Goal: Transaction & Acquisition: Purchase product/service

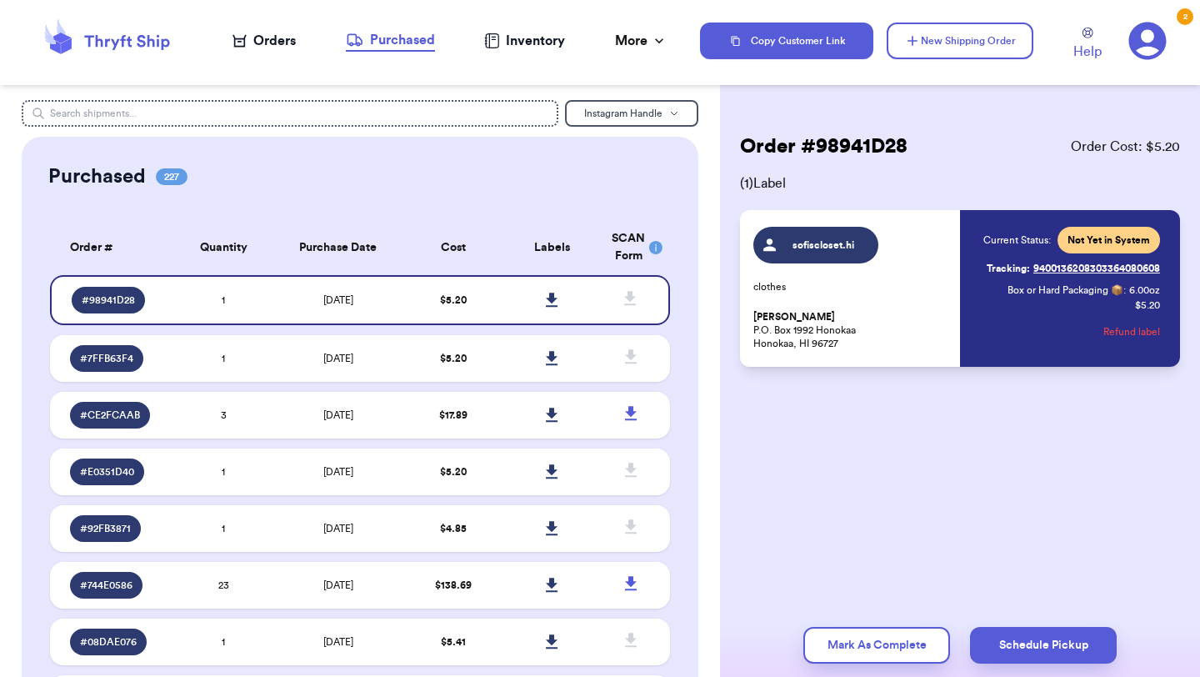
click at [270, 38] on div "Orders" at bounding box center [263, 41] width 63 height 20
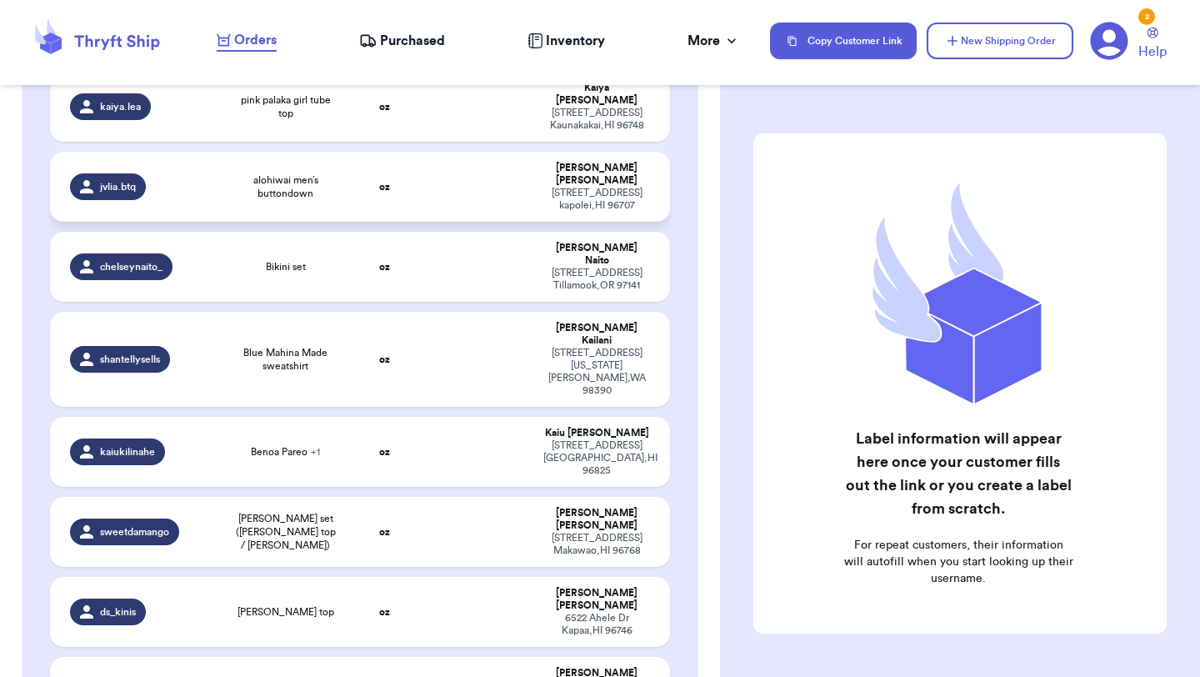
scroll to position [217, 0]
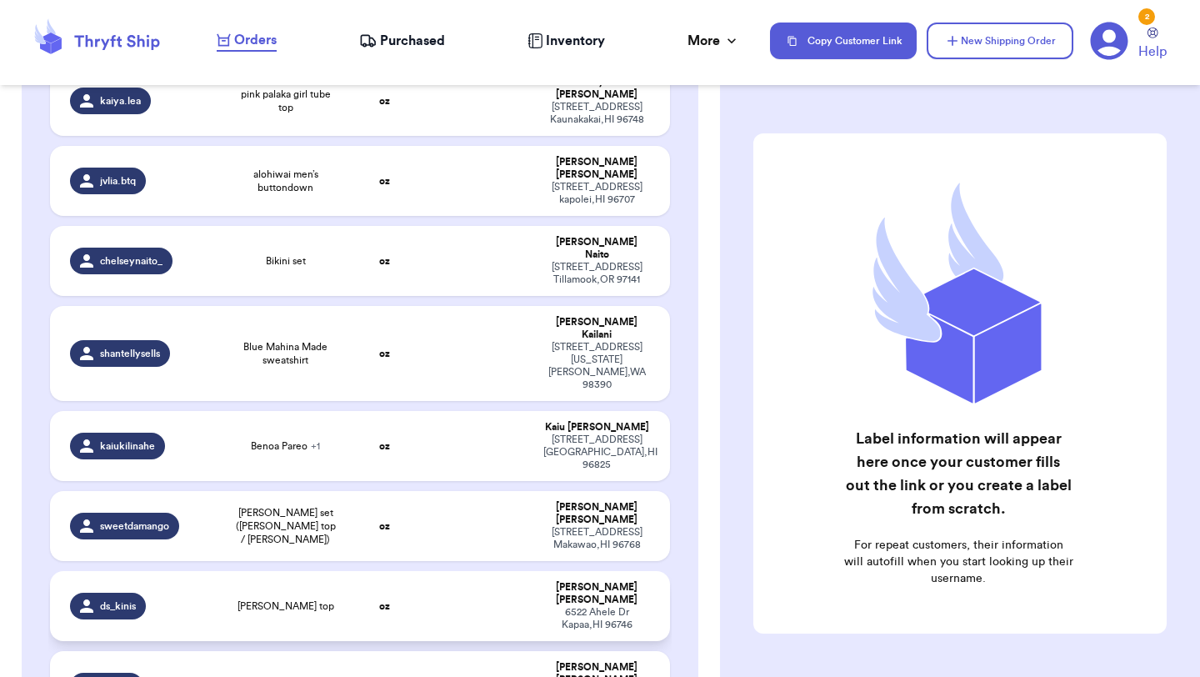
click at [287, 571] on td "lani top" at bounding box center [285, 606] width 124 height 70
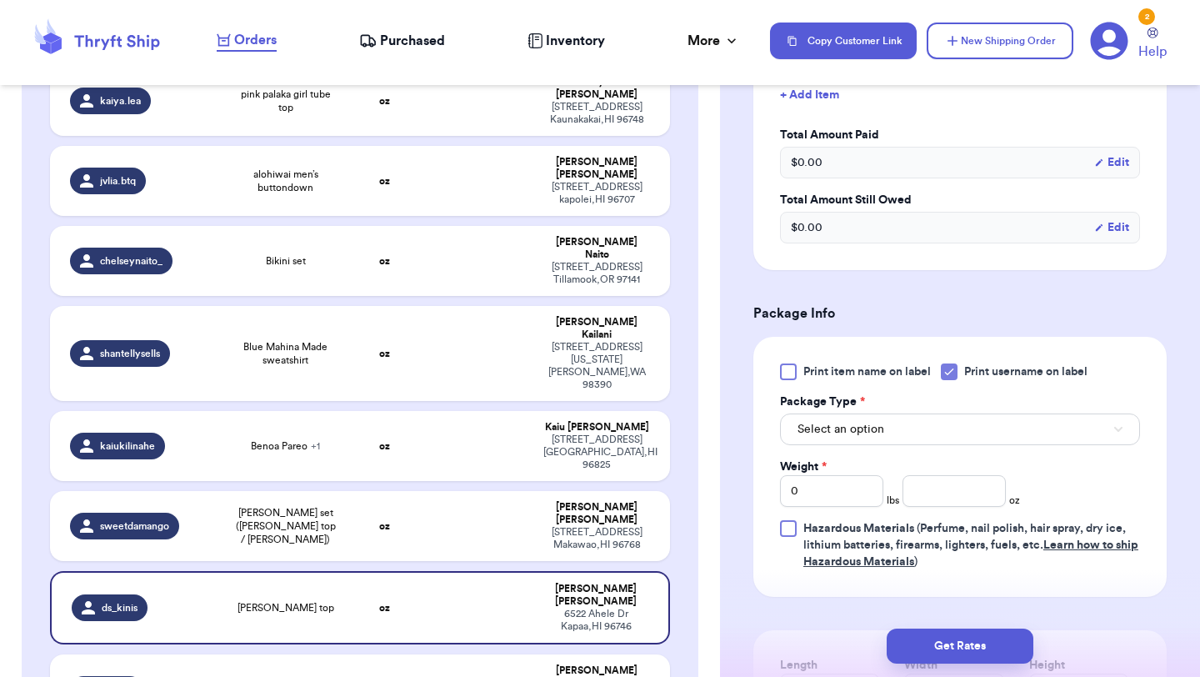
scroll to position [500, 0]
click at [941, 434] on button "Select an option" at bounding box center [960, 428] width 360 height 32
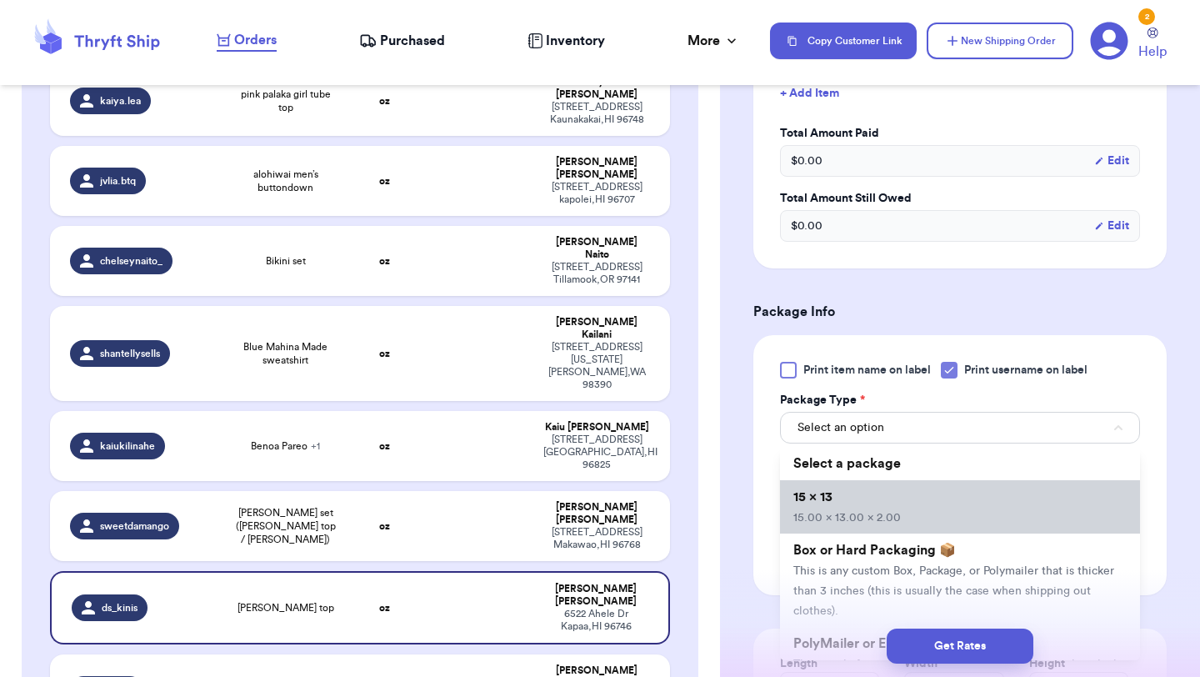
click at [911, 509] on li "15 x 13 15.00 x 13.00 x 2.00" at bounding box center [960, 506] width 360 height 53
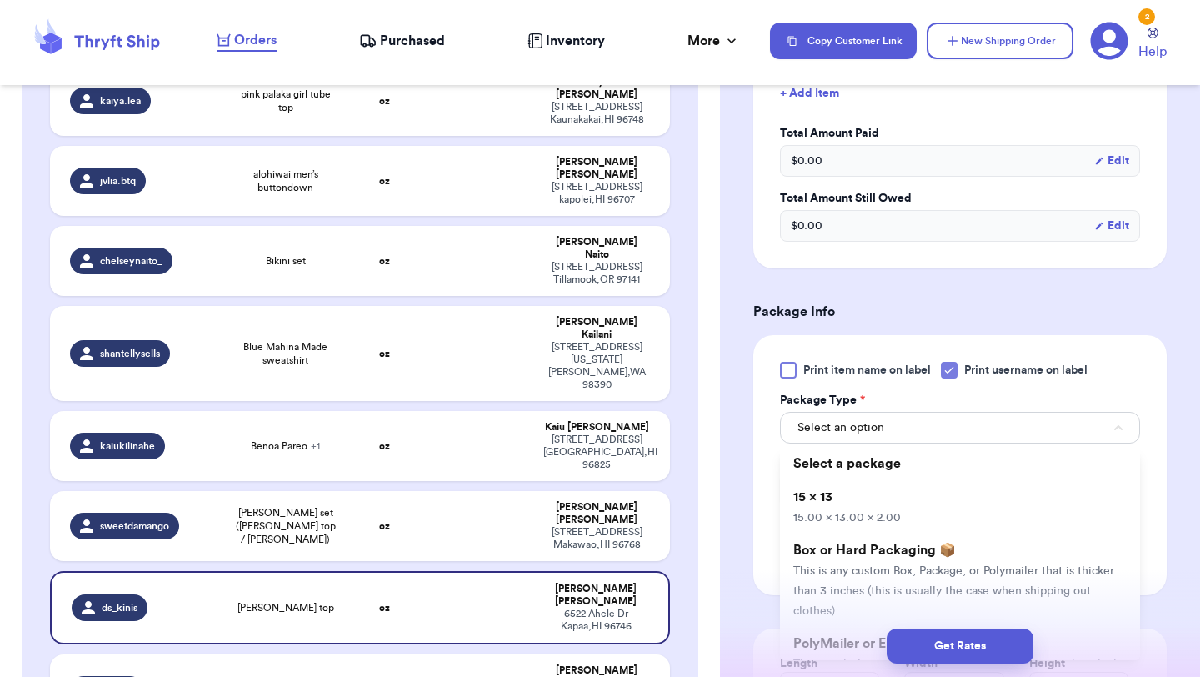
type input "15"
type input "13"
type input "2"
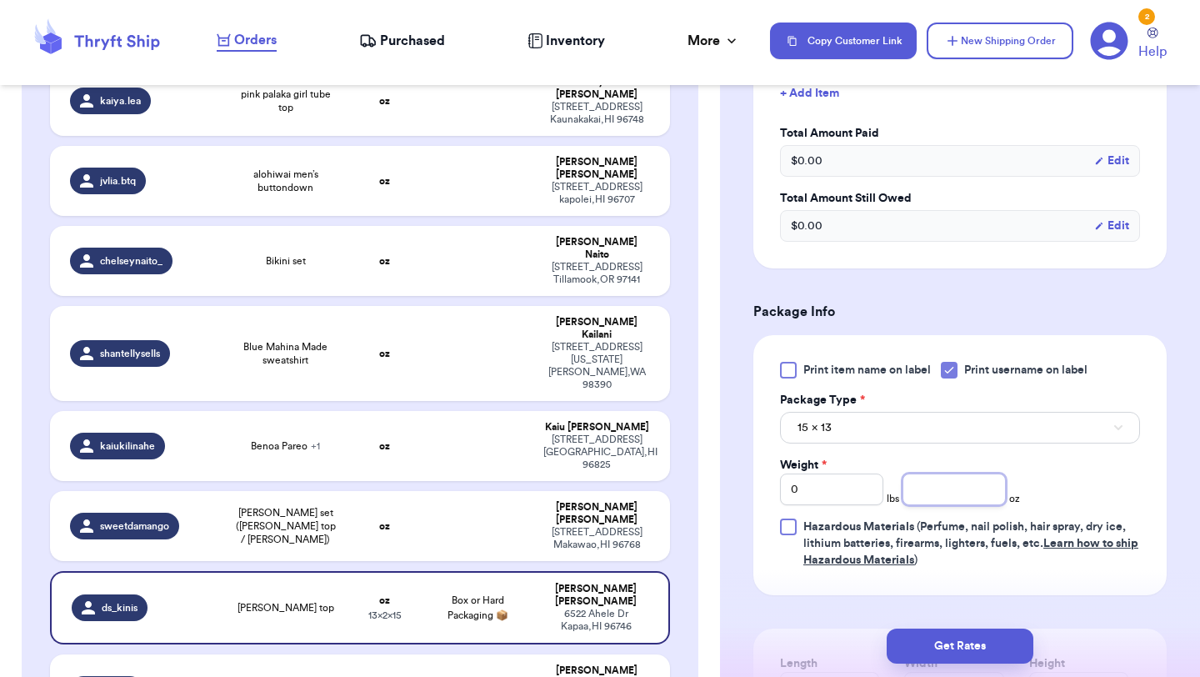
click at [976, 496] on input "number" at bounding box center [953, 489] width 103 height 32
type input "3"
click at [990, 639] on button "Get Rates" at bounding box center [959, 645] width 147 height 35
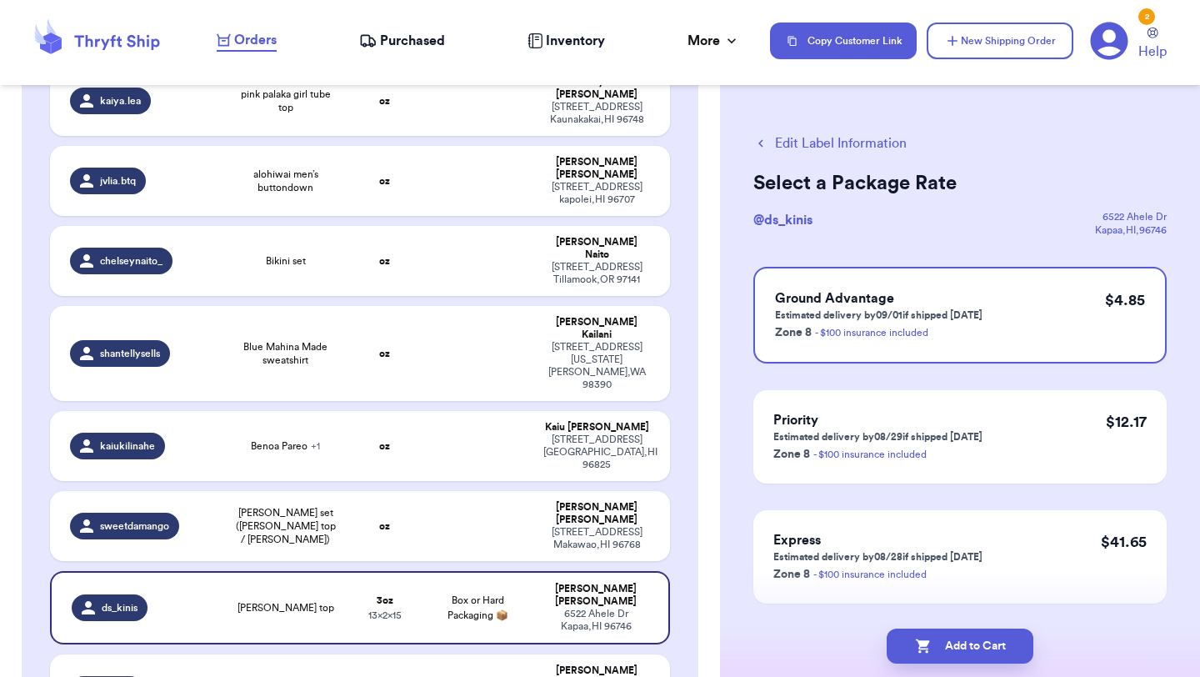
scroll to position [43, 0]
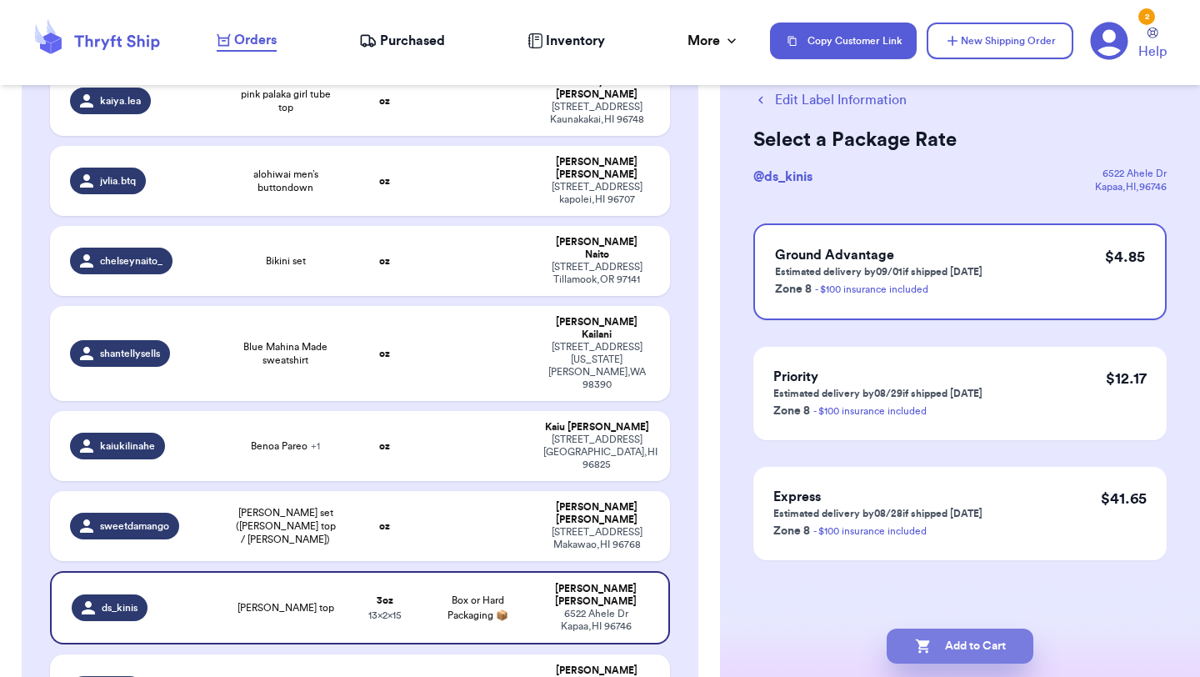
click at [972, 654] on button "Add to Cart" at bounding box center [959, 645] width 147 height 35
checkbox input "true"
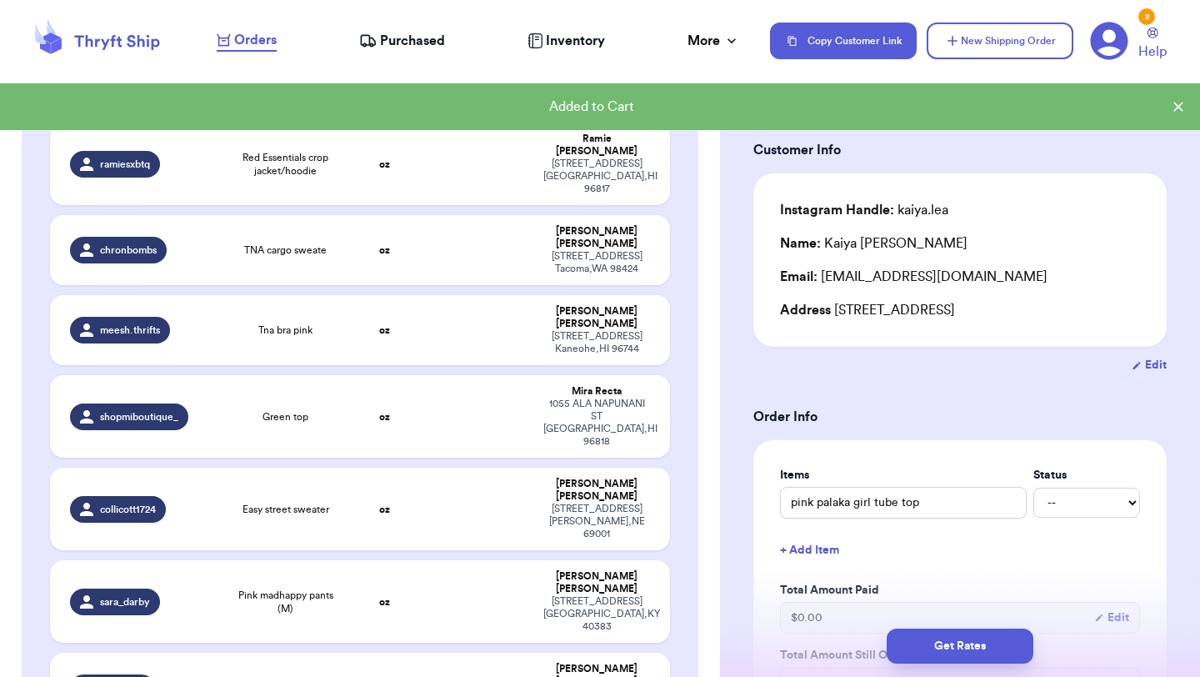
scroll to position [2309, 0]
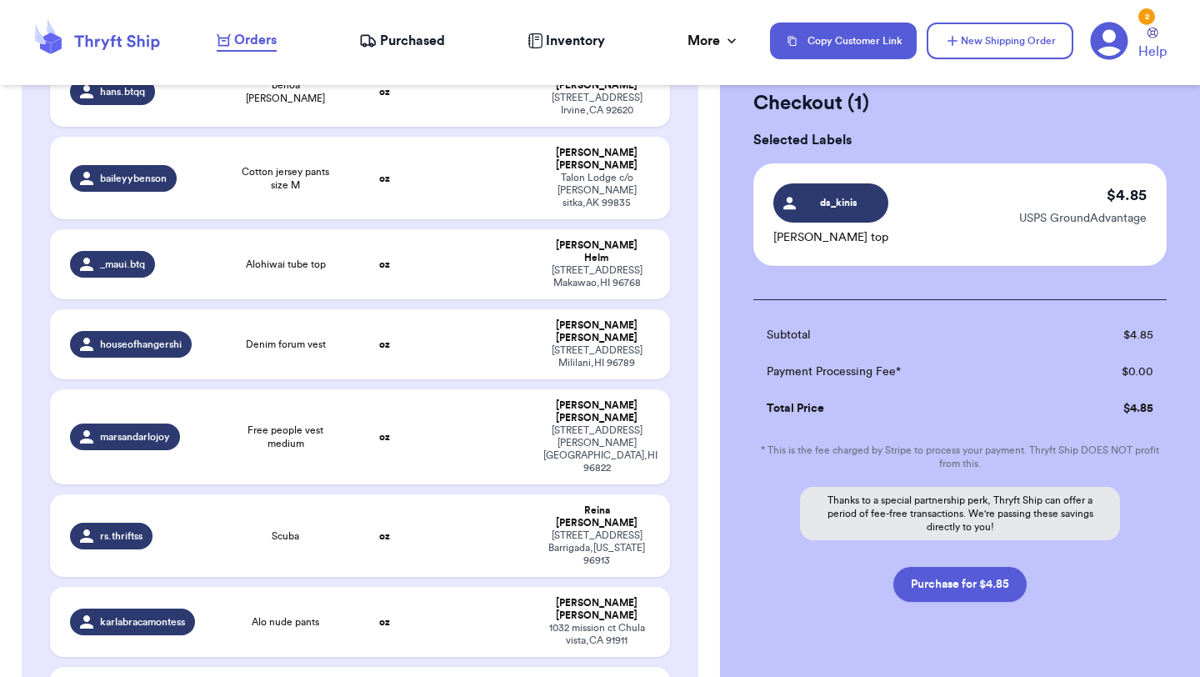
scroll to position [2305, 0]
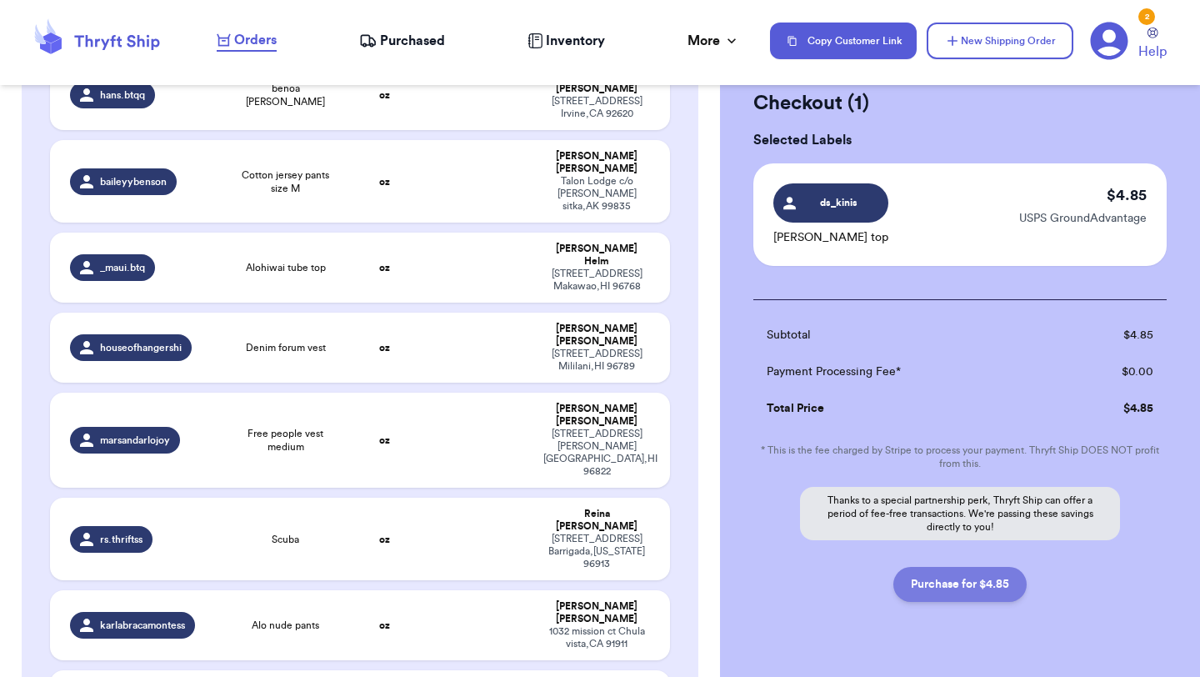
click at [975, 591] on button "Purchase for $4.85" at bounding box center [959, 584] width 133 height 35
checkbox input "false"
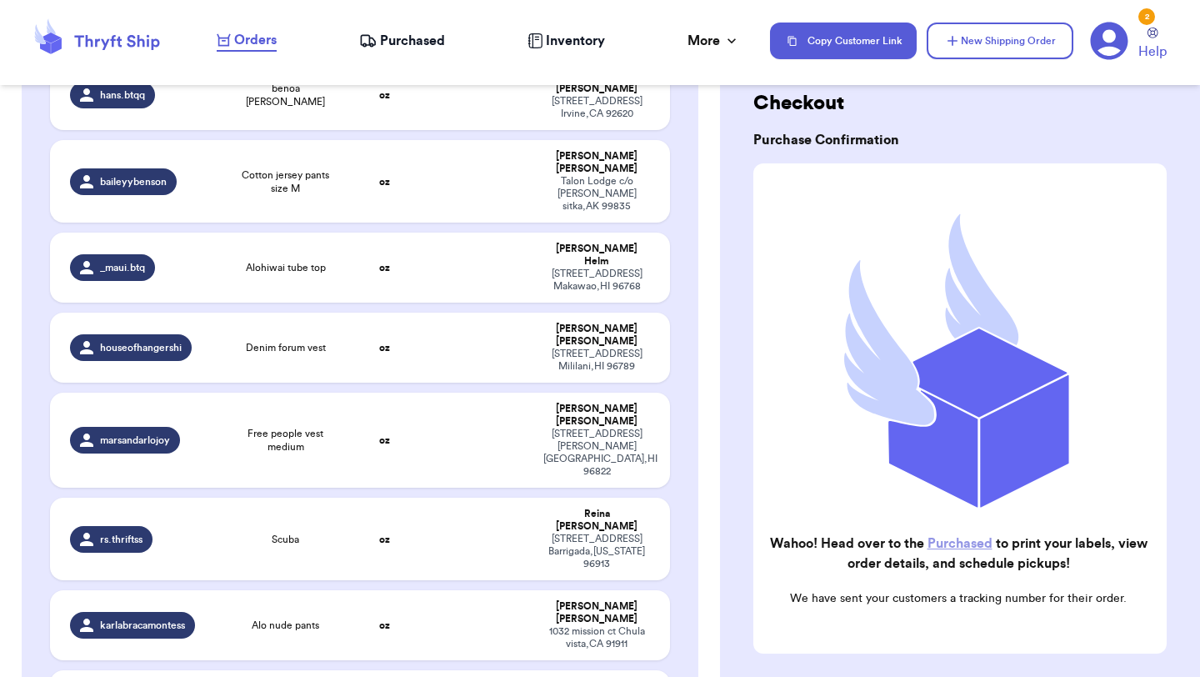
checkbox input "true"
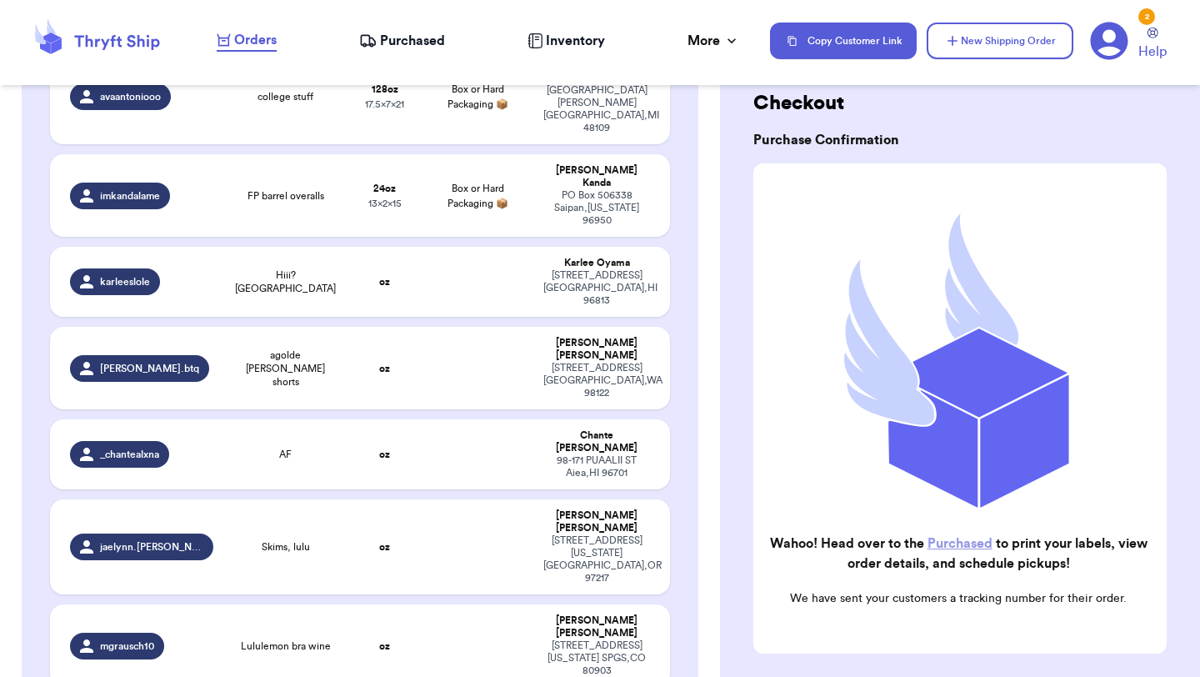
scroll to position [0, 0]
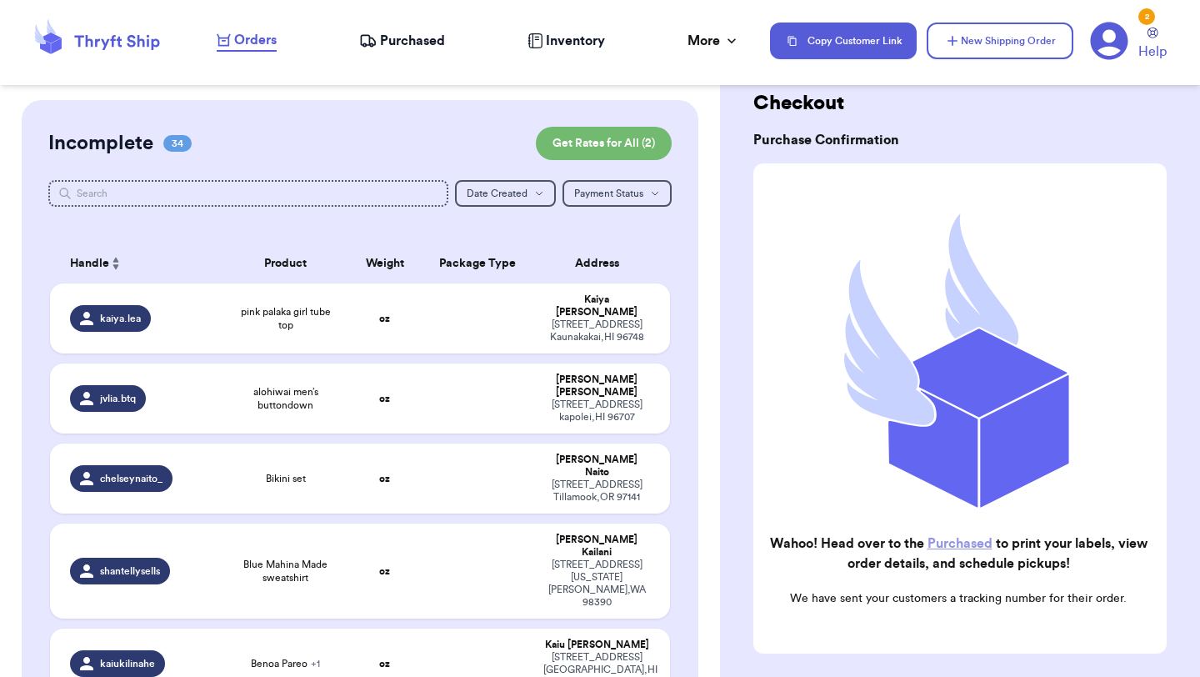
click at [402, 39] on span "Purchased" at bounding box center [412, 41] width 65 height 20
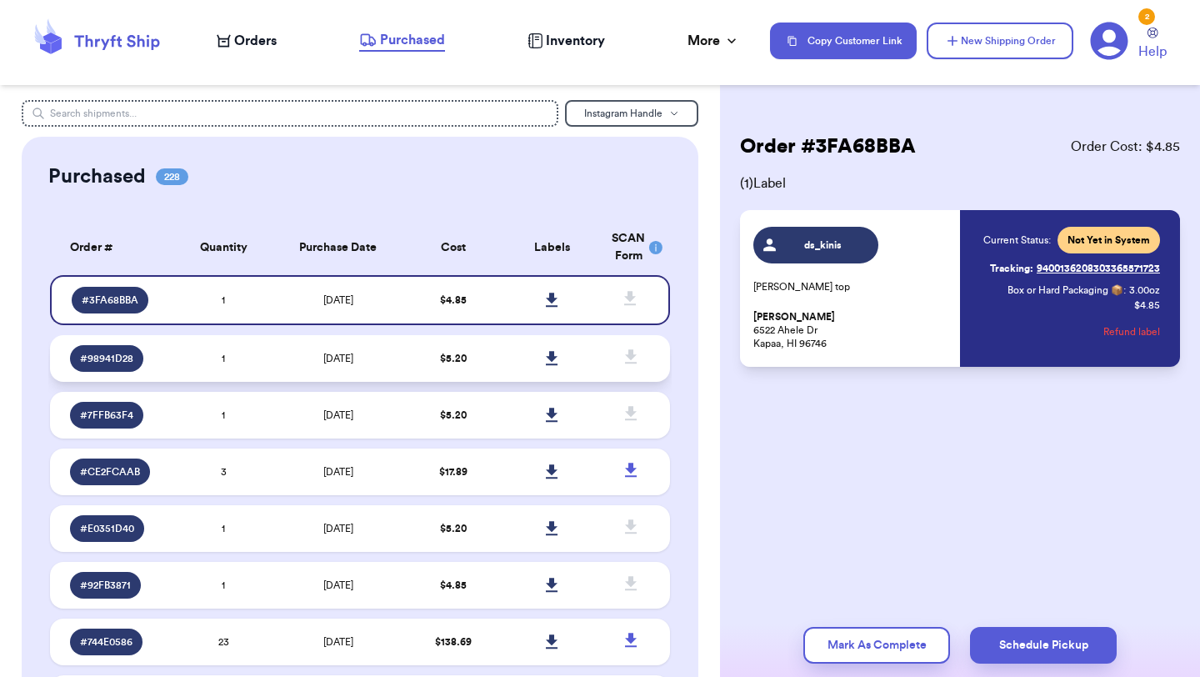
click at [499, 350] on td "$ 5.20" at bounding box center [452, 358] width 99 height 47
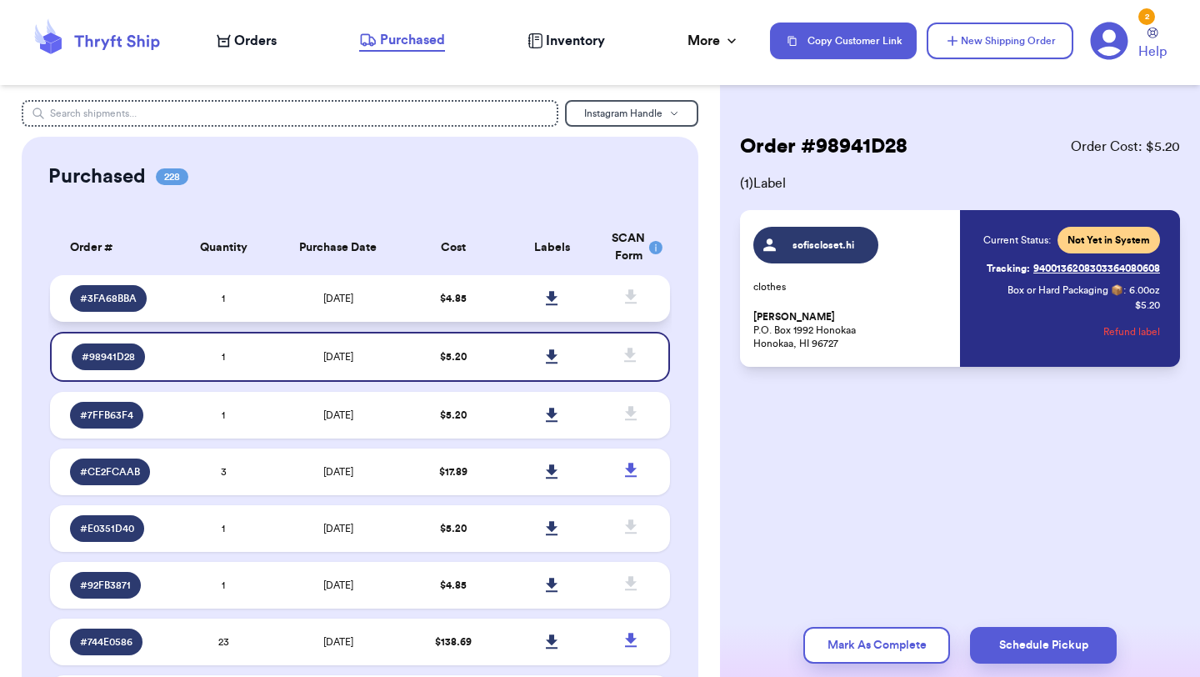
click at [522, 297] on td at bounding box center [551, 298] width 99 height 47
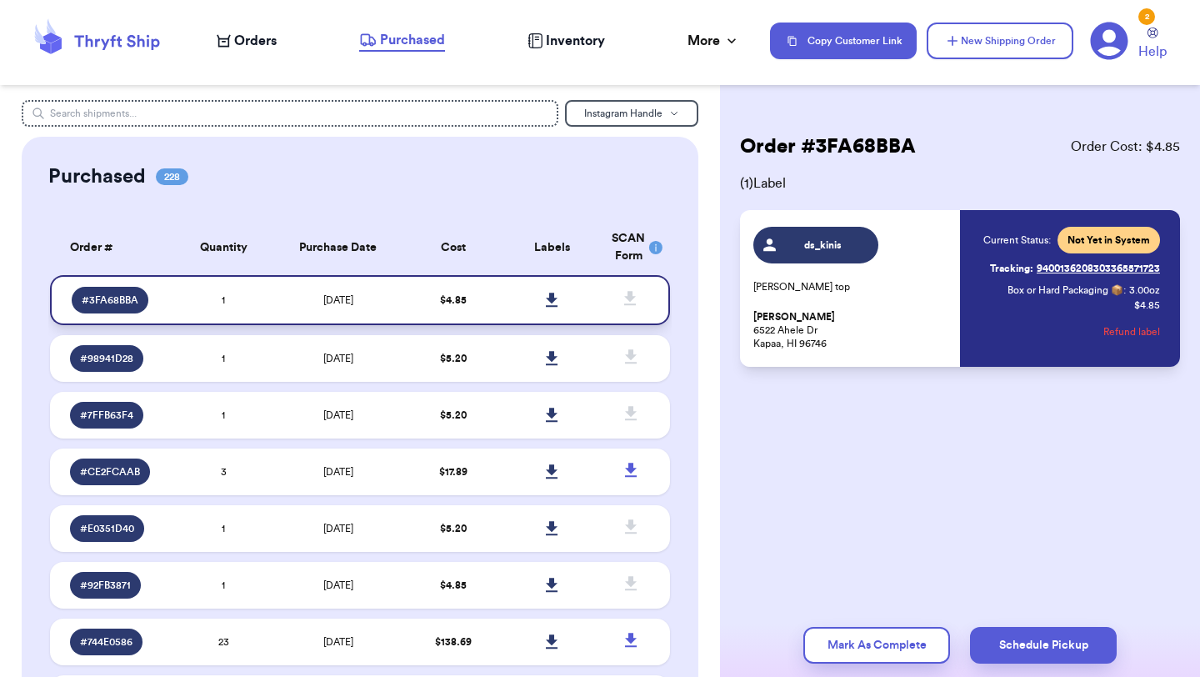
click at [547, 297] on icon at bounding box center [552, 299] width 12 height 14
click at [240, 37] on span "Orders" at bounding box center [255, 41] width 42 height 20
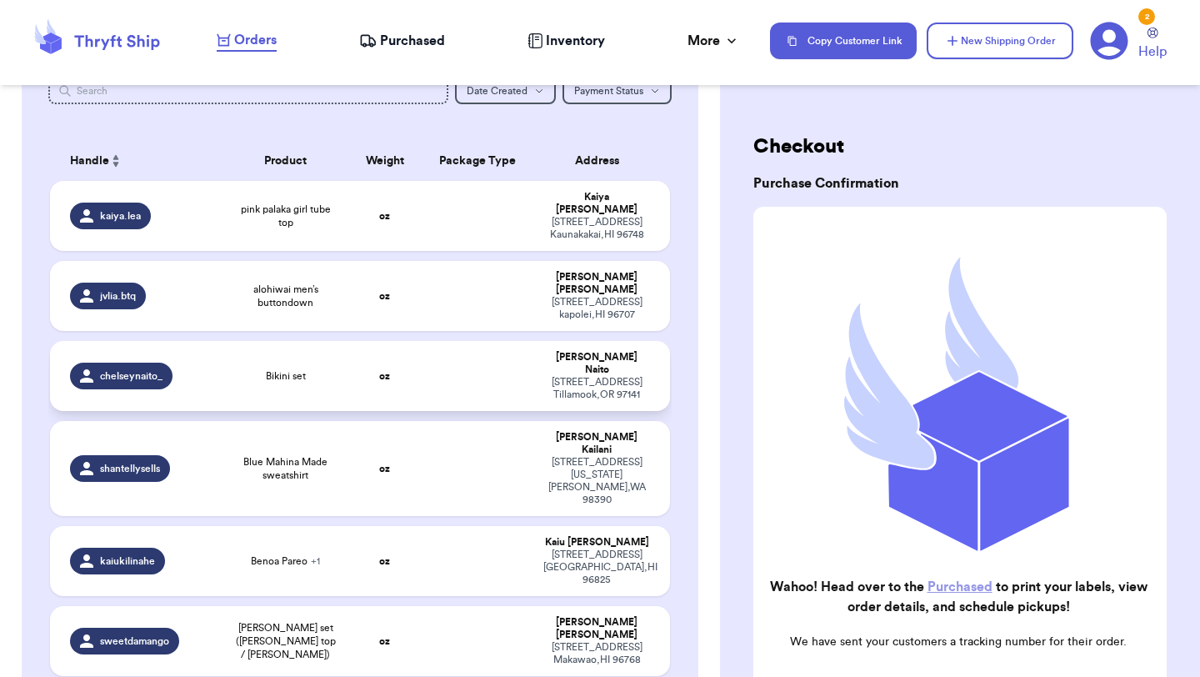
scroll to position [108, 0]
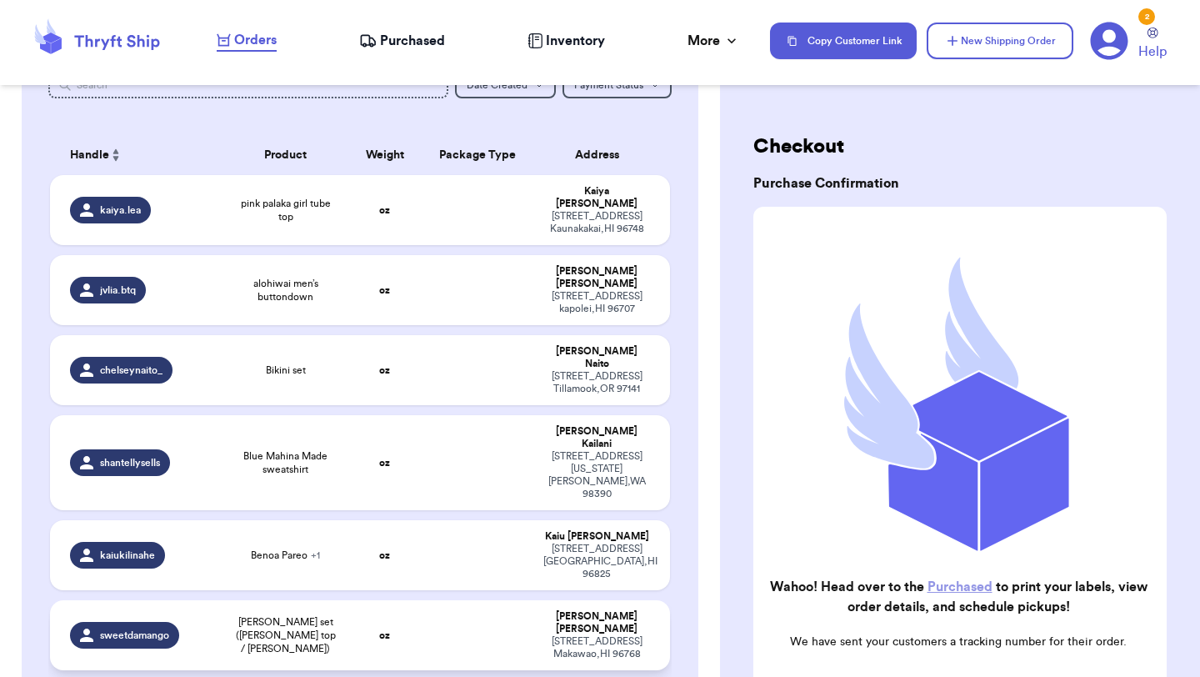
click at [212, 622] on div "sweetdamango" at bounding box center [141, 635] width 143 height 27
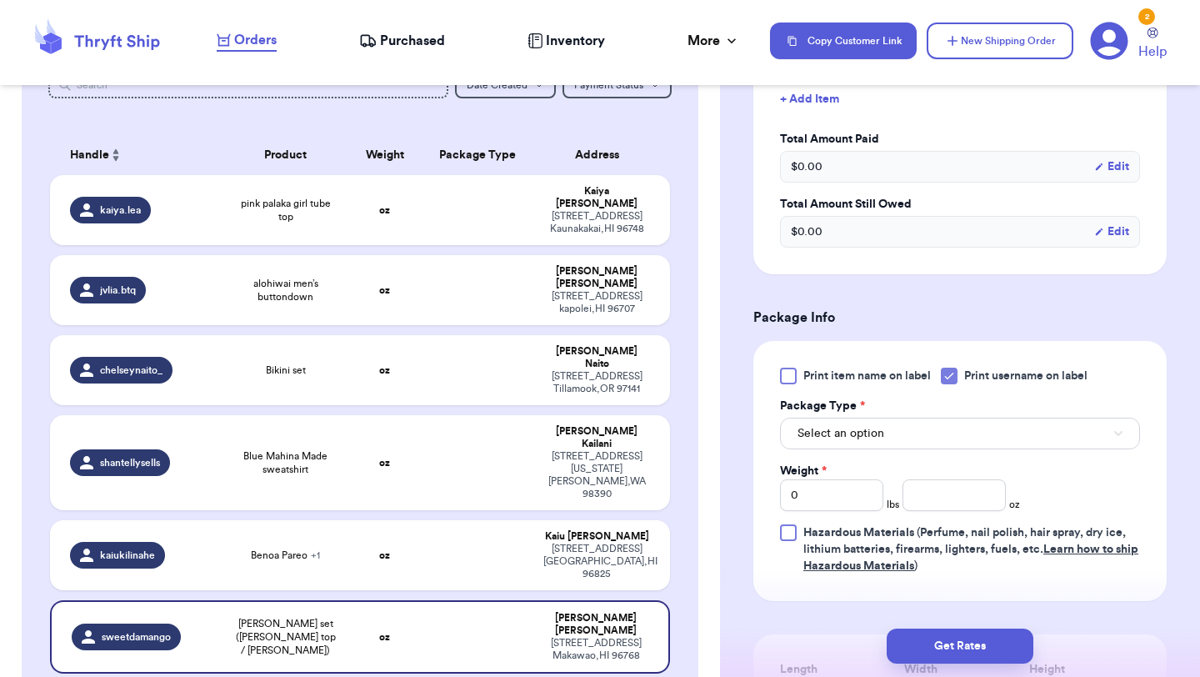
scroll to position [511, 0]
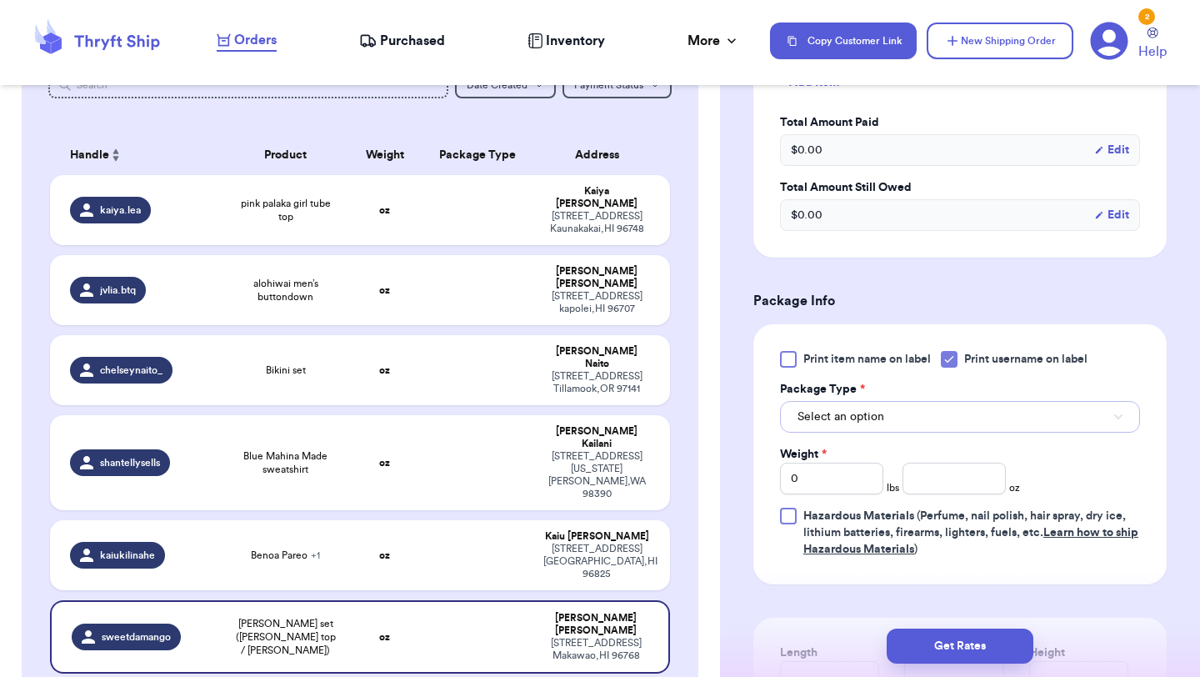
click at [870, 422] on span "Select an option" at bounding box center [840, 416] width 87 height 17
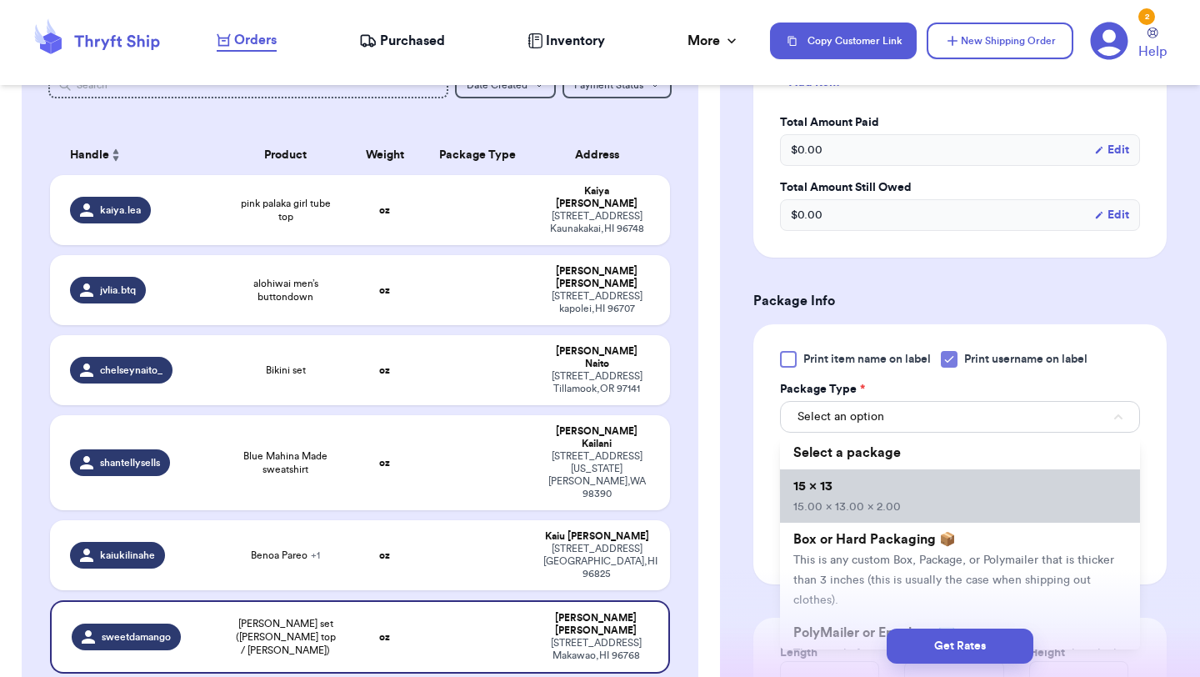
click at [853, 490] on li "15 x 13 15.00 x 13.00 x 2.00" at bounding box center [960, 495] width 360 height 53
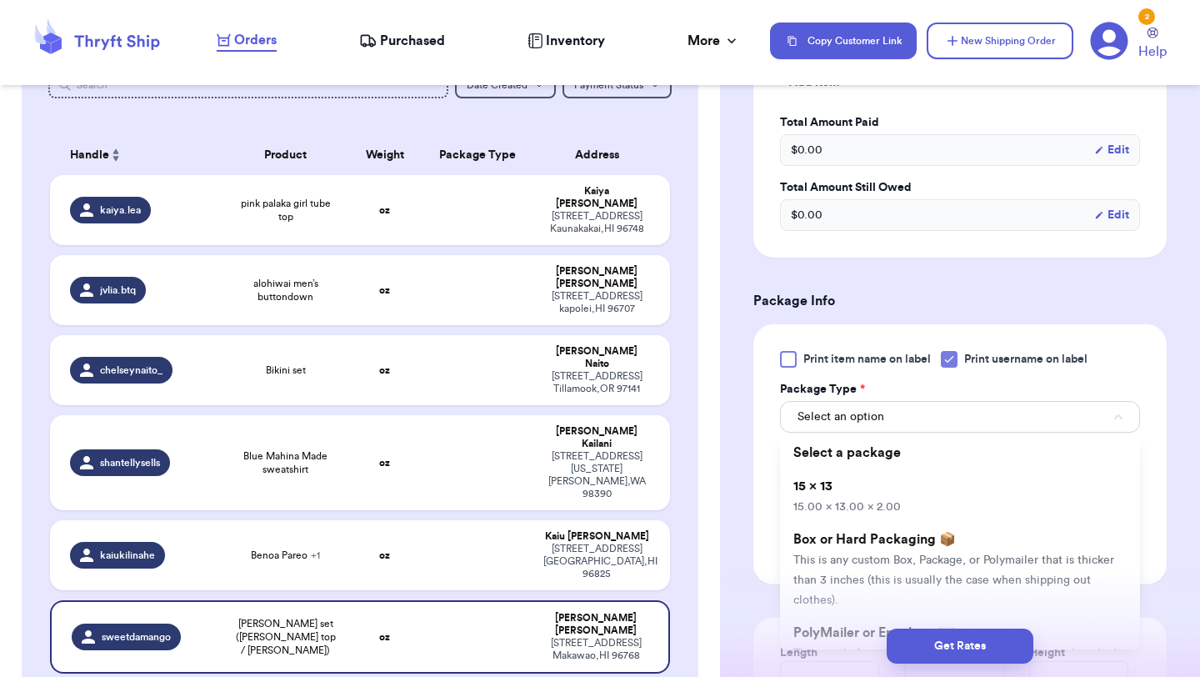
type input "15"
type input "13"
type input "2"
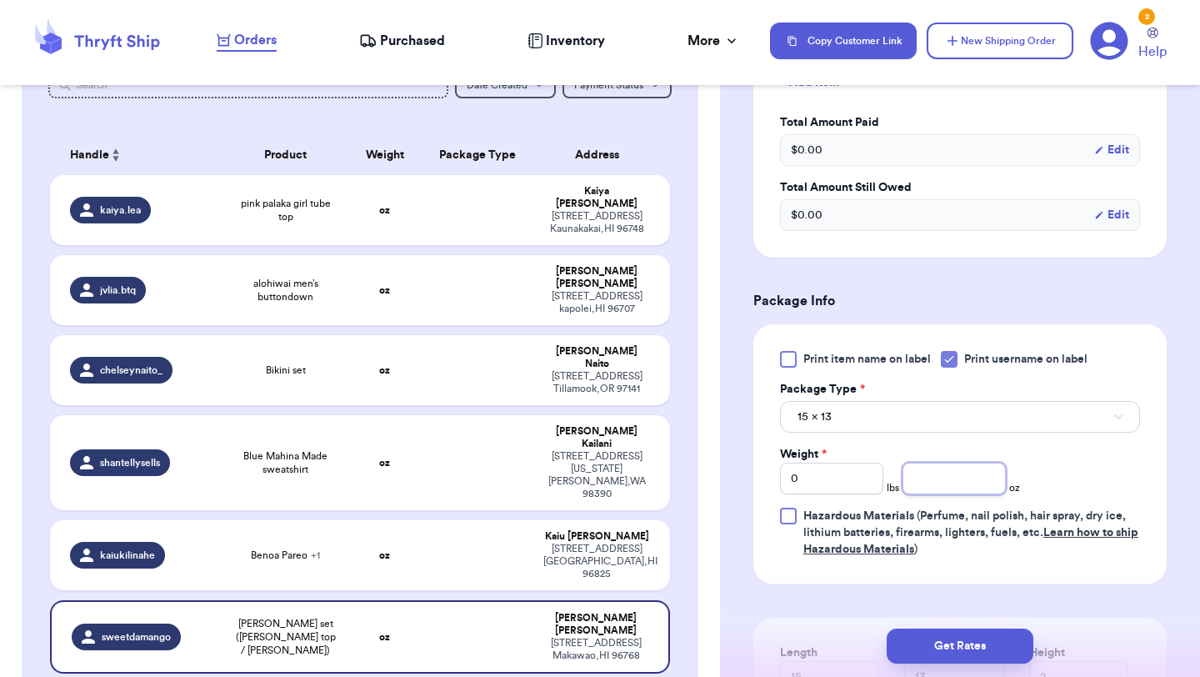
click at [953, 482] on input "number" at bounding box center [953, 478] width 103 height 32
type input "6"
click at [952, 651] on button "Get Rates" at bounding box center [959, 645] width 147 height 35
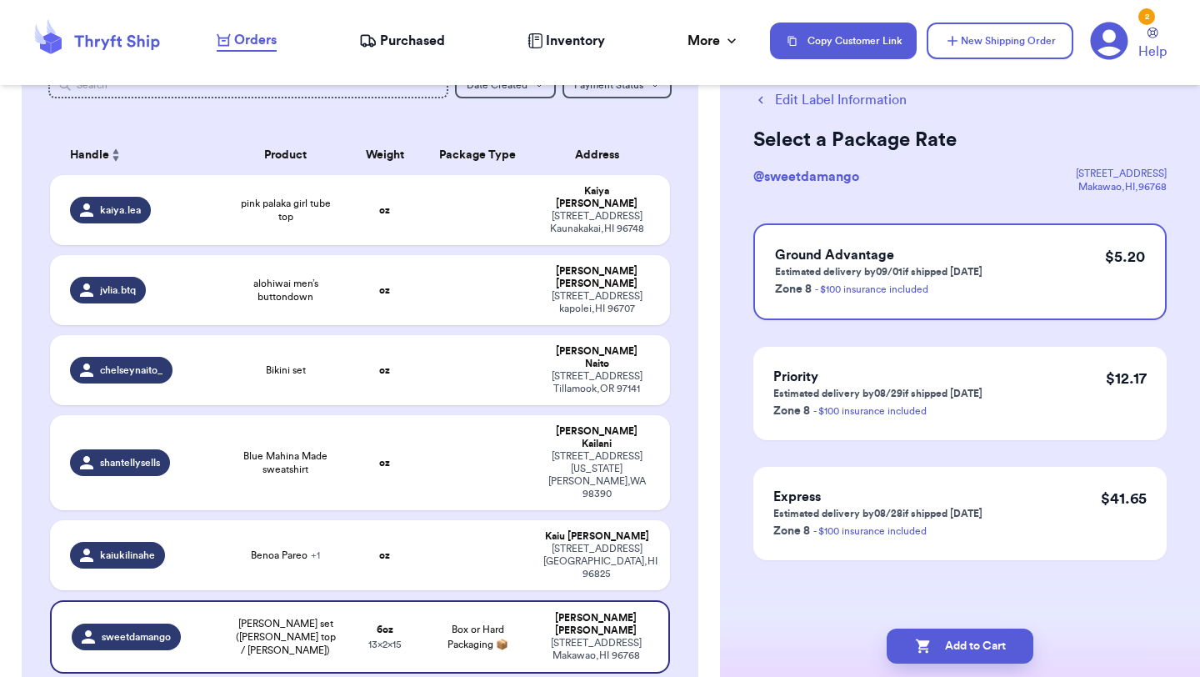
scroll to position [0, 0]
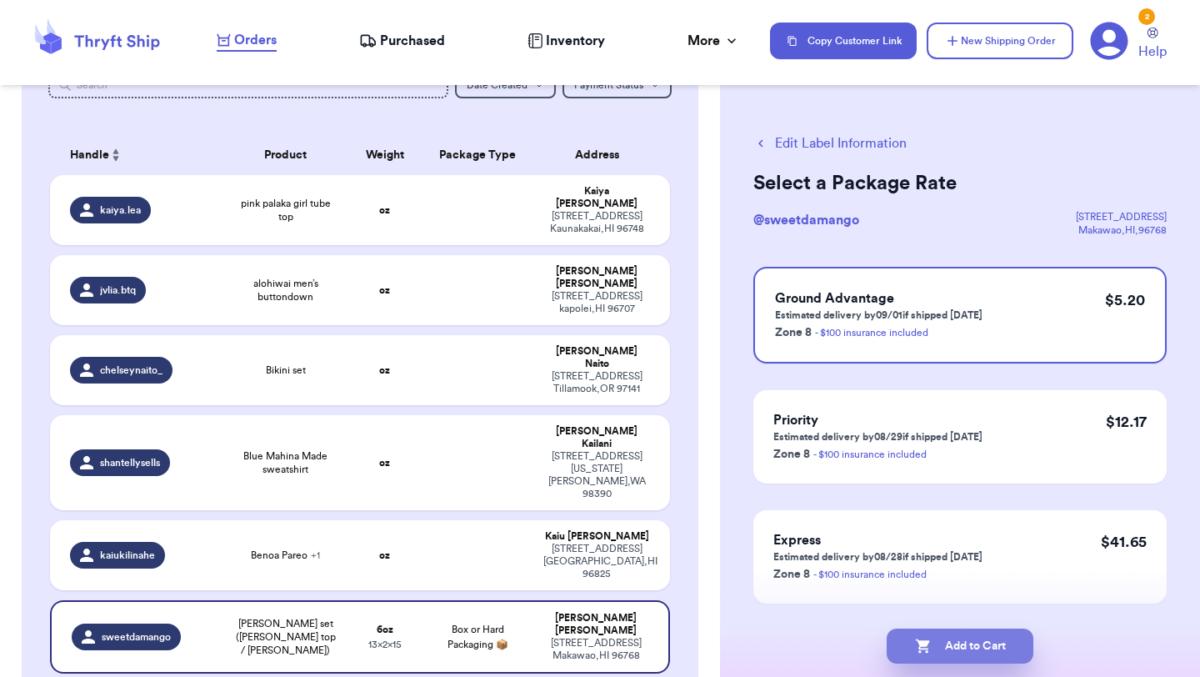
click at [966, 650] on button "Add to Cart" at bounding box center [959, 645] width 147 height 35
checkbox input "true"
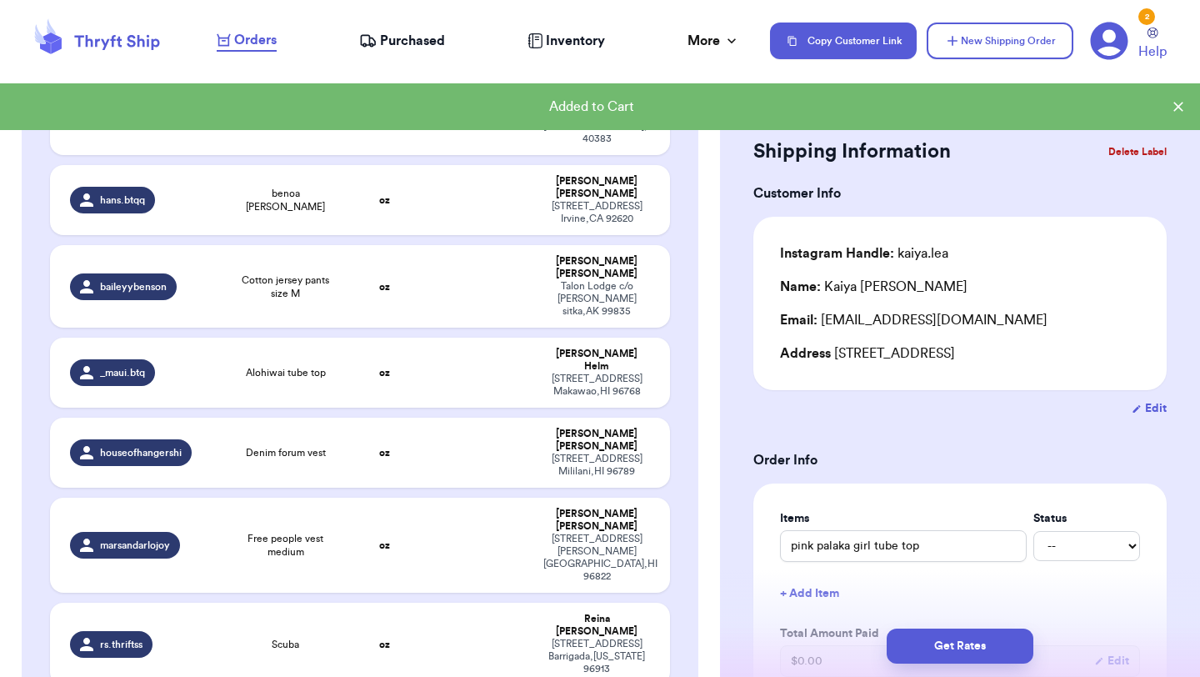
scroll to position [2241, 0]
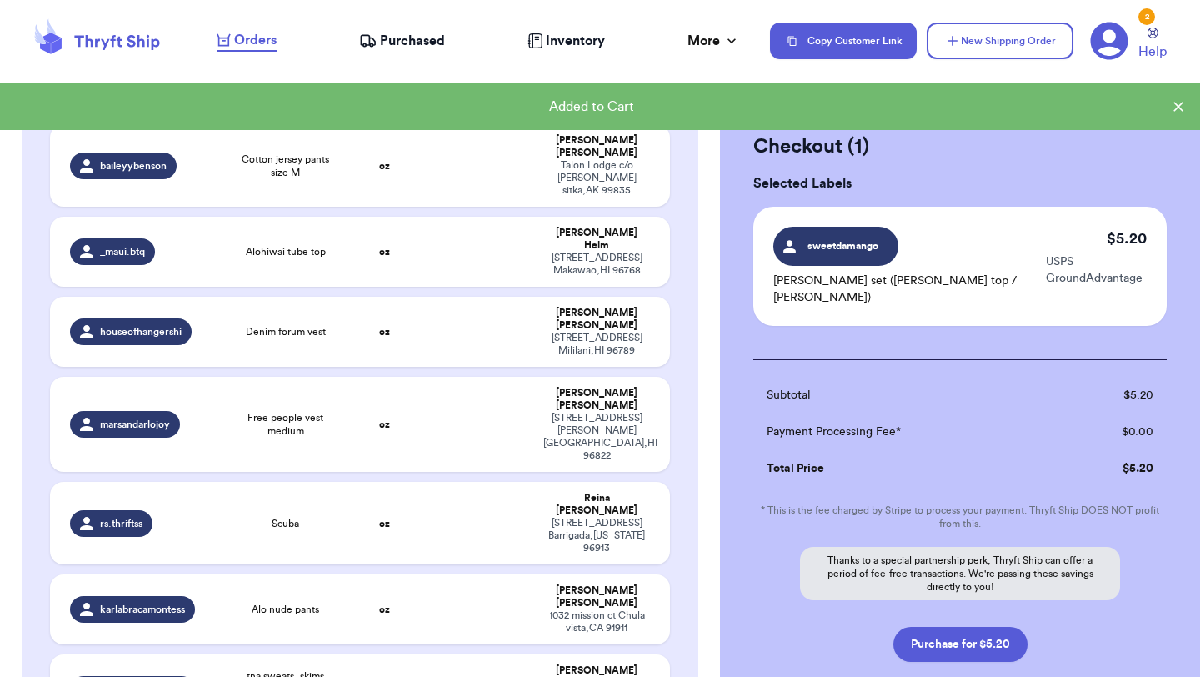
scroll to position [2238, 0]
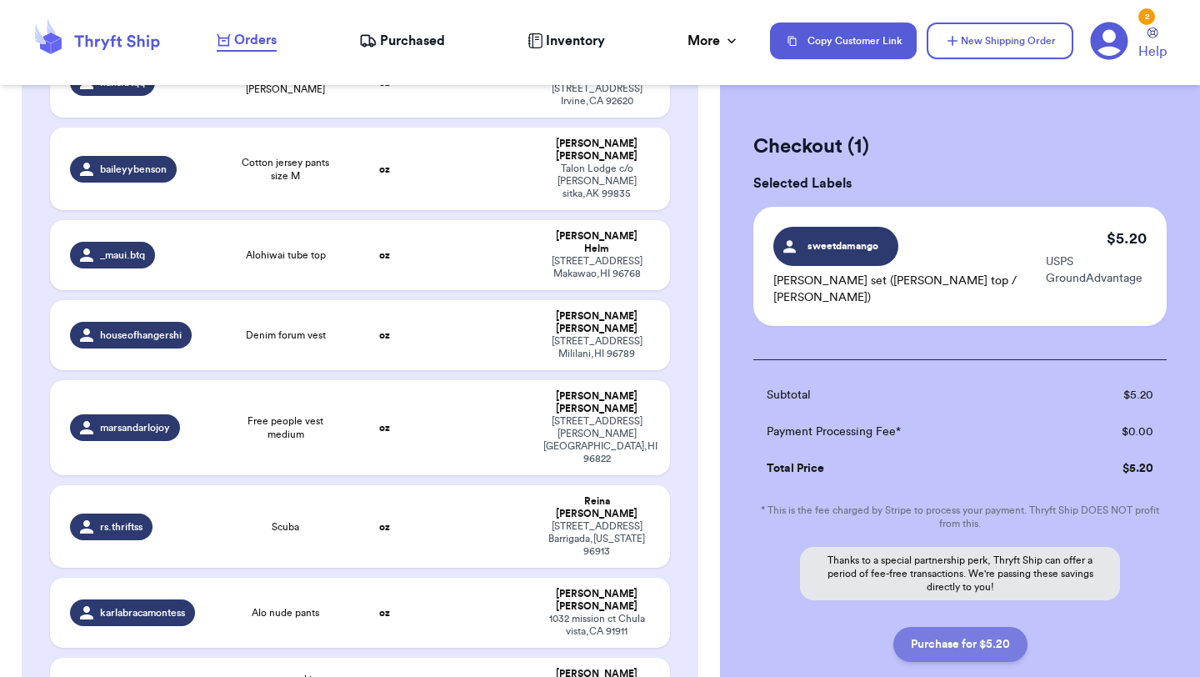
click at [955, 627] on button "Purchase for $5.20" at bounding box center [960, 644] width 134 height 35
checkbox input "false"
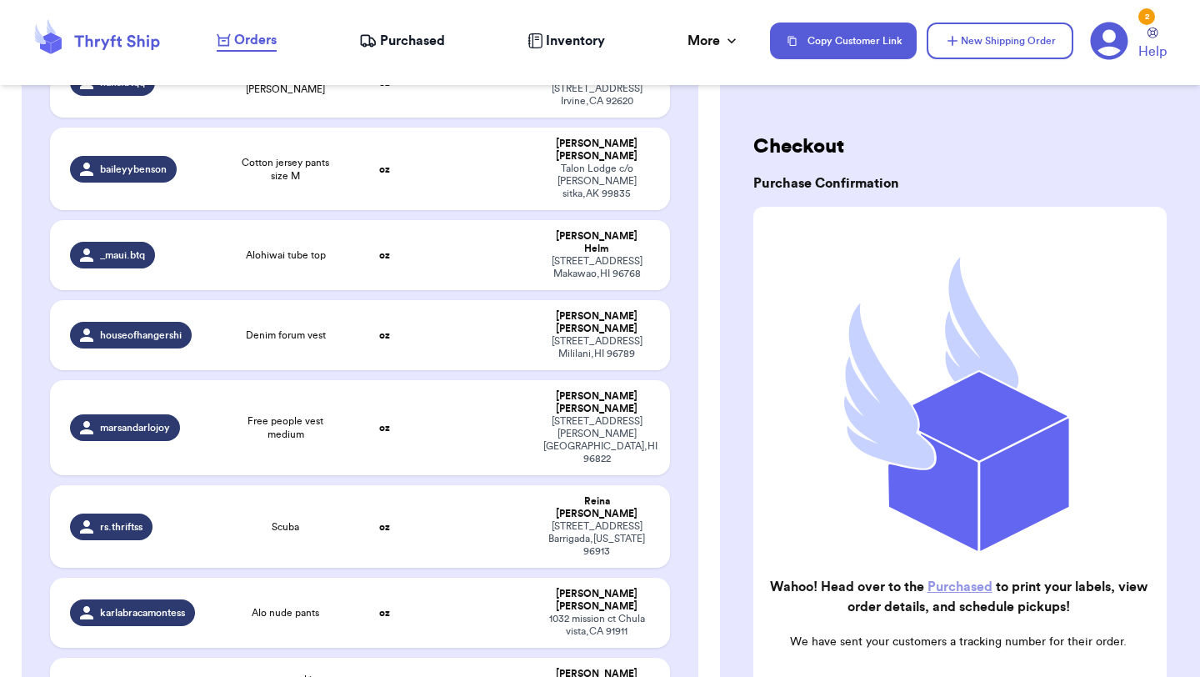
checkbox input "true"
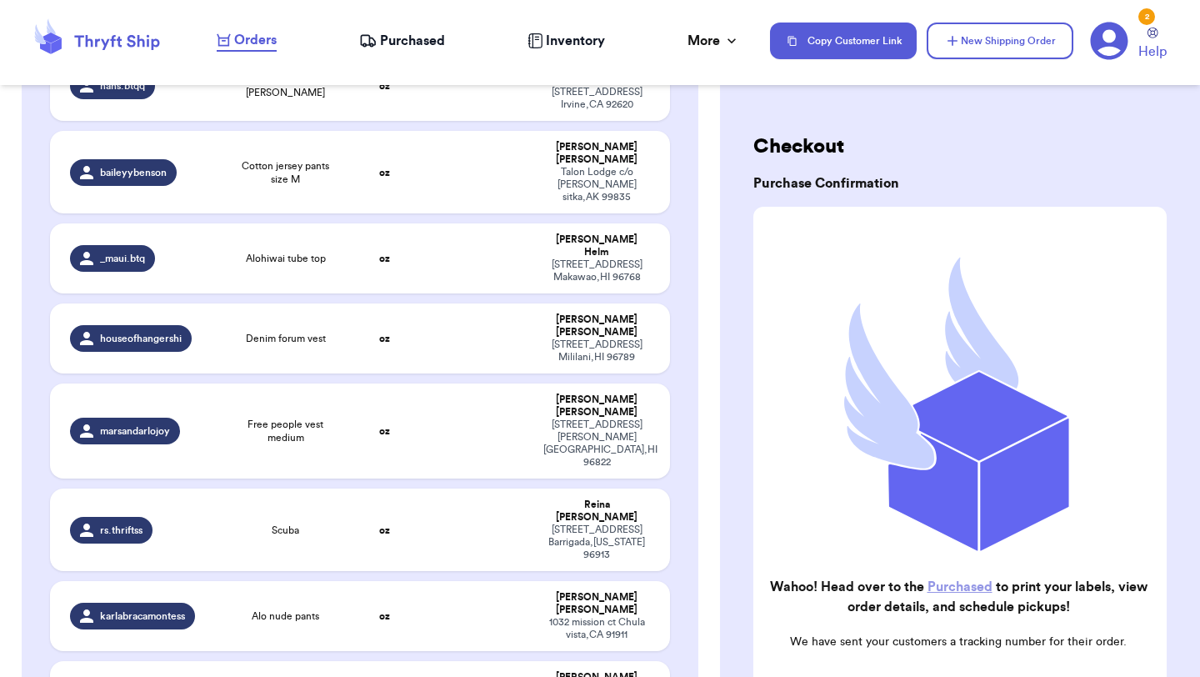
click at [407, 41] on span "Purchased" at bounding box center [412, 41] width 65 height 20
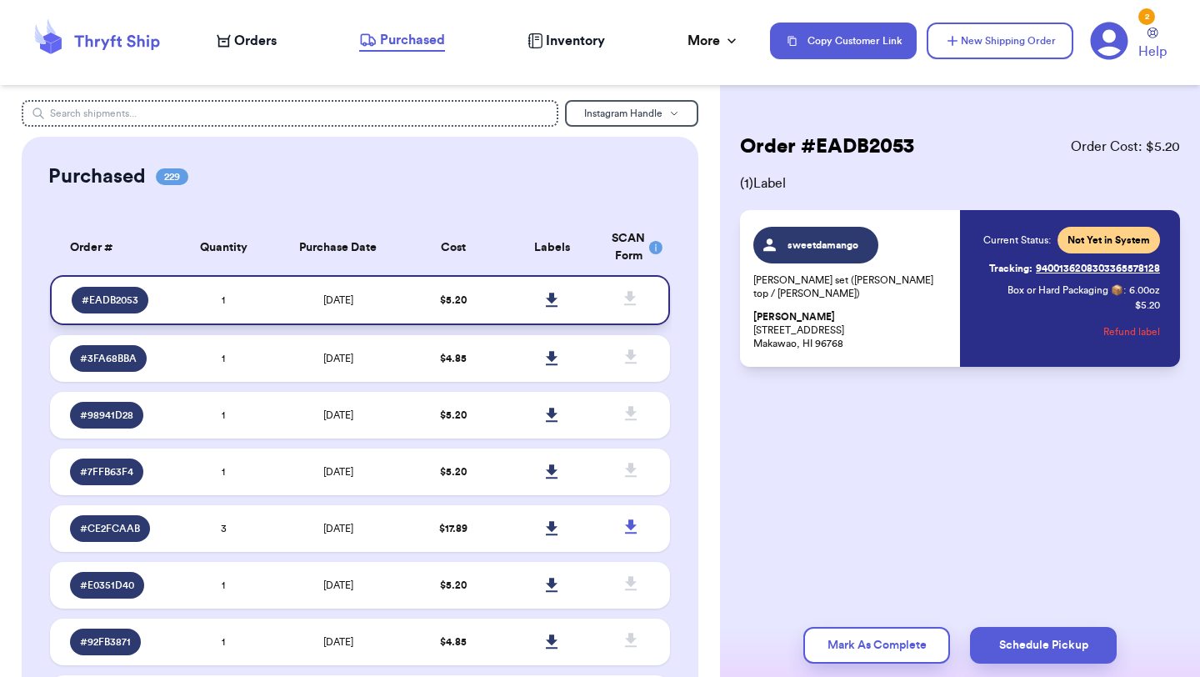
click at [551, 299] on icon at bounding box center [552, 299] width 12 height 14
click at [247, 47] on span "Orders" at bounding box center [255, 41] width 42 height 20
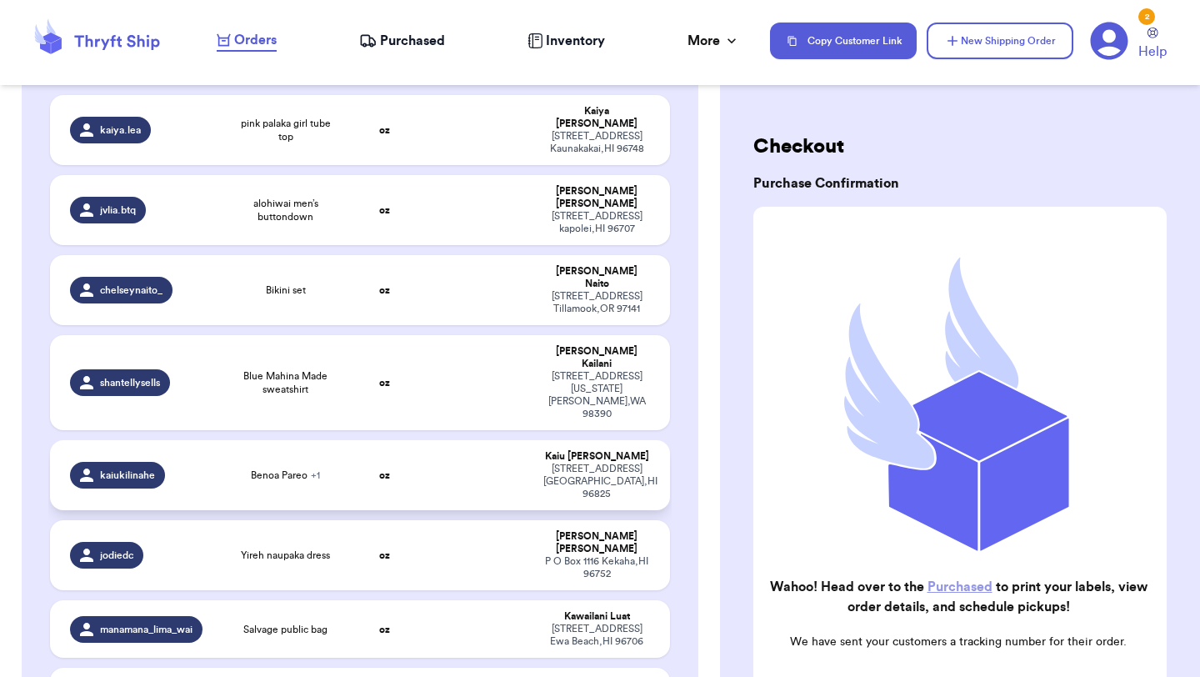
scroll to position [192, 0]
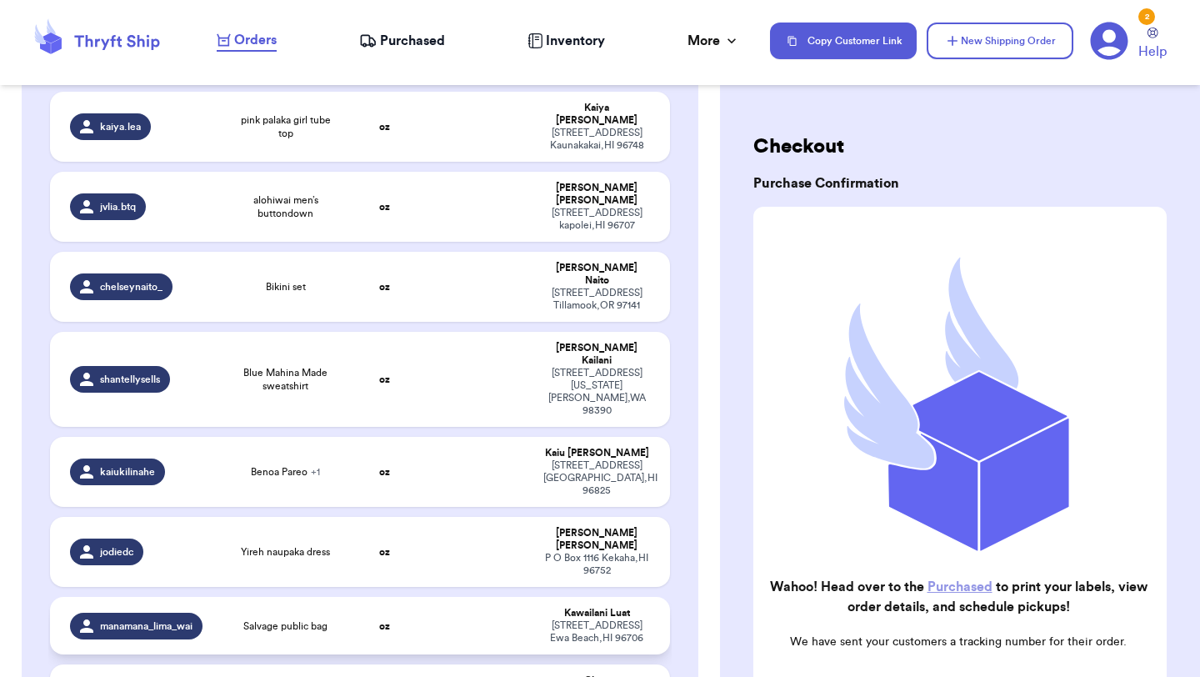
click at [212, 612] on div "manamana_lima_wai" at bounding box center [141, 625] width 143 height 27
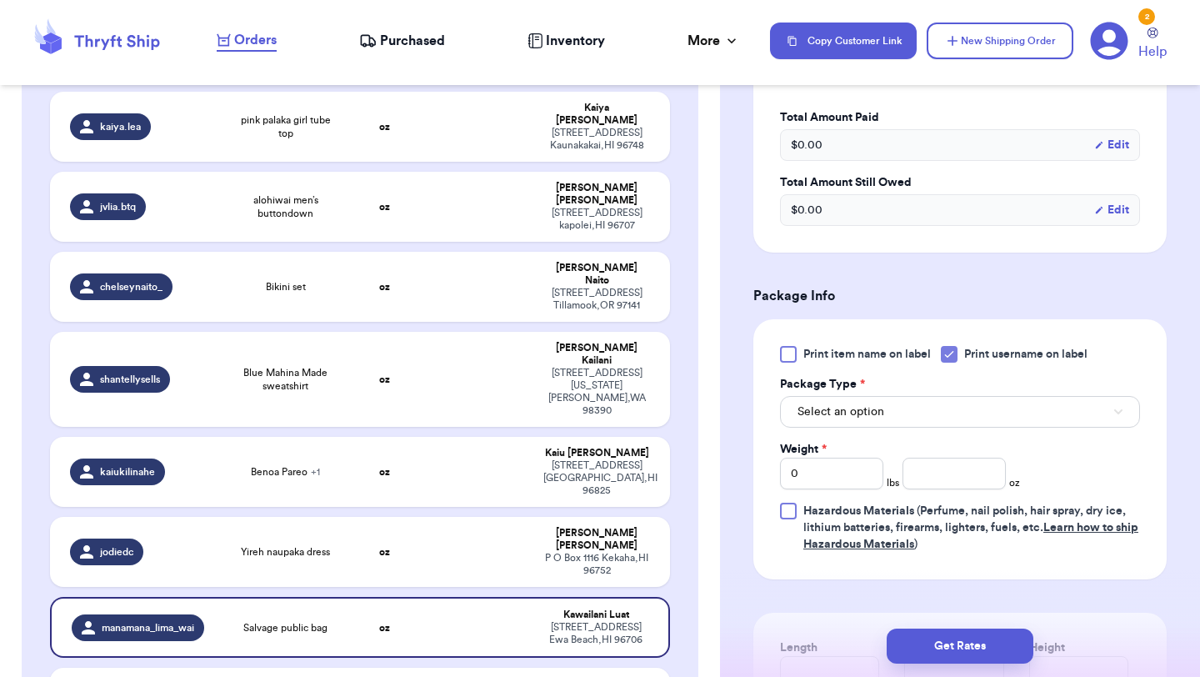
scroll to position [546, 0]
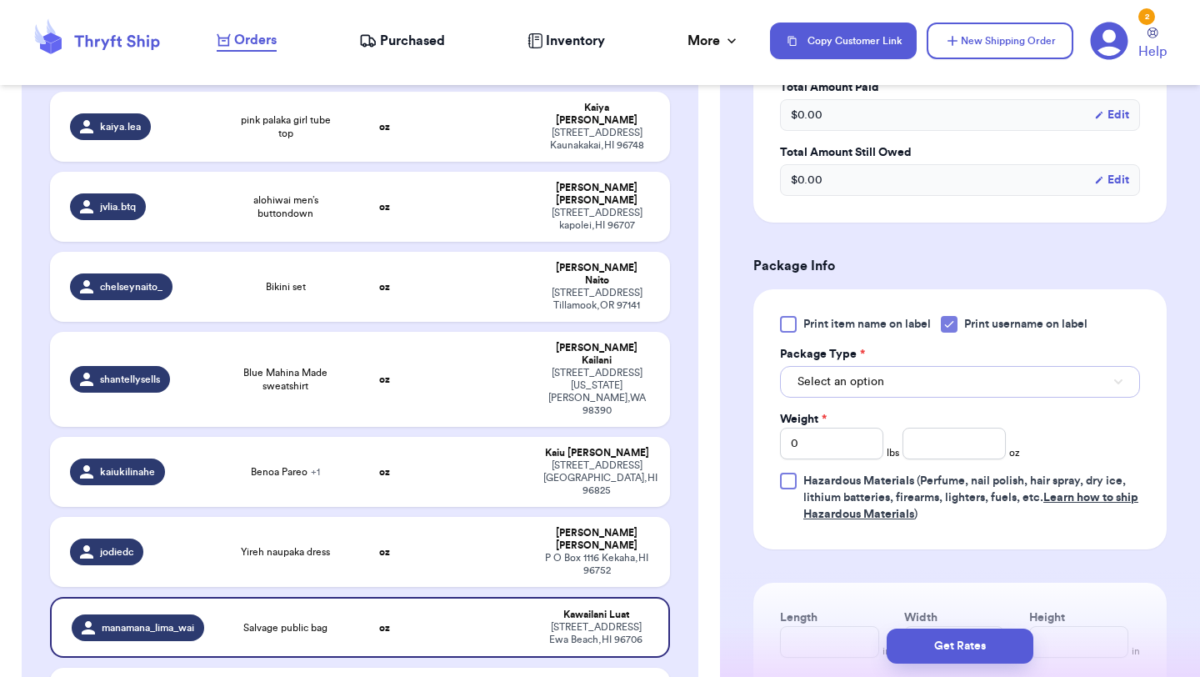
click at [868, 383] on span "Select an option" at bounding box center [840, 381] width 87 height 17
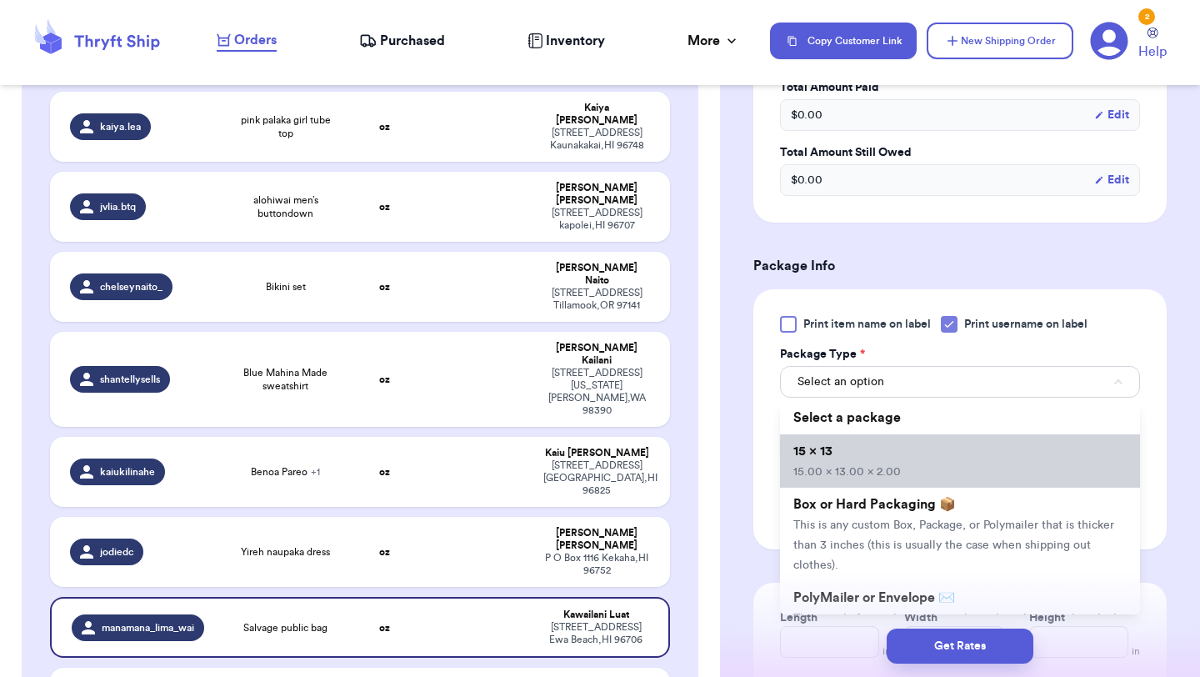
click at [852, 447] on li "15 x 13 15.00 x 13.00 x 2.00" at bounding box center [960, 460] width 360 height 53
type input "15"
type input "13"
type input "2"
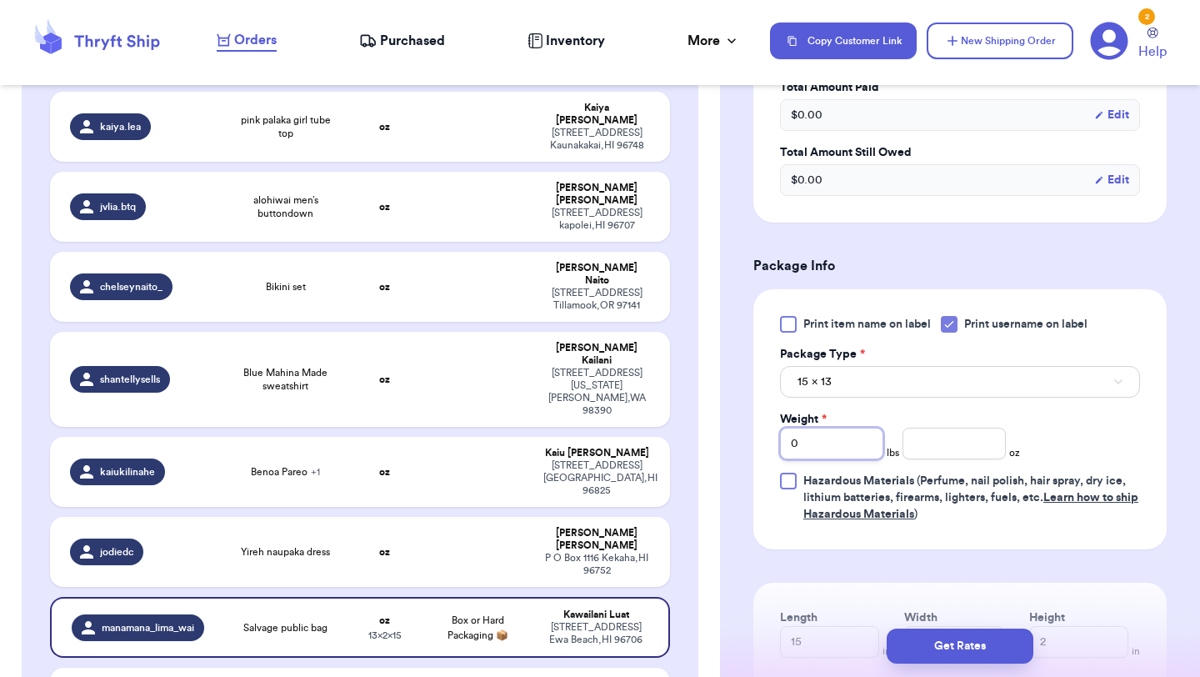
drag, startPoint x: 850, startPoint y: 447, endPoint x: 758, endPoint y: 437, distance: 92.2
click at [758, 437] on div "Print item name on label Print username on label Package Type * 15 x 13 Weight …" at bounding box center [959, 419] width 413 height 260
type input "2"
click at [981, 654] on button "Get Rates" at bounding box center [959, 645] width 147 height 35
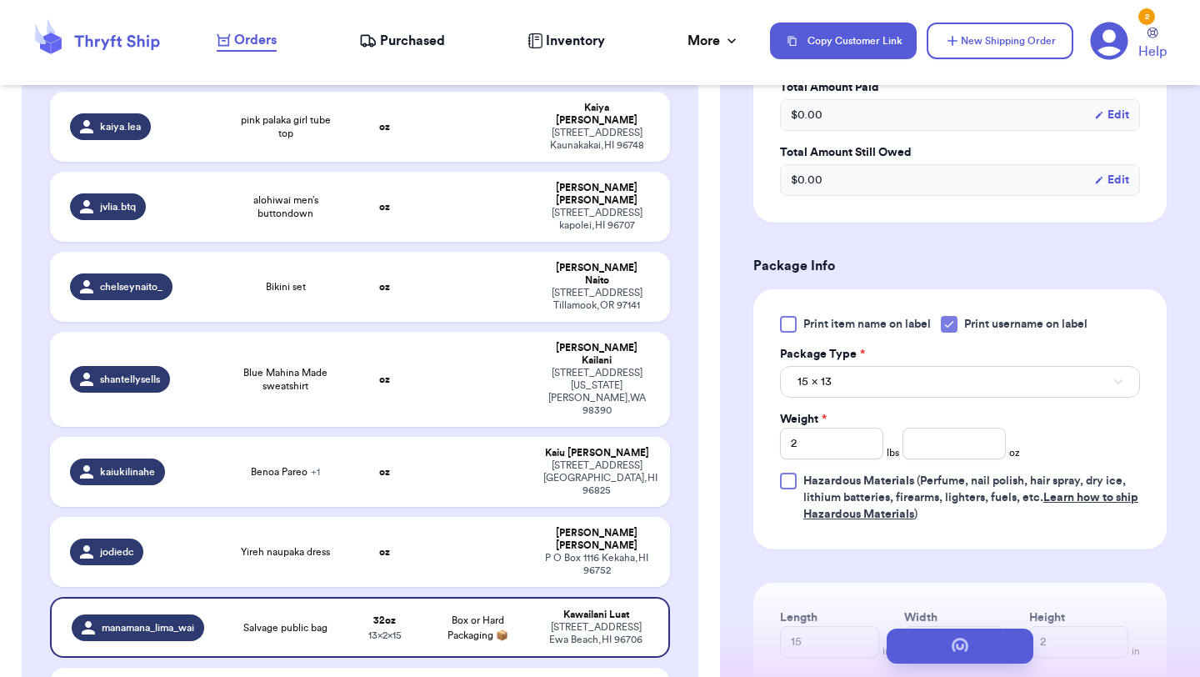
scroll to position [0, 0]
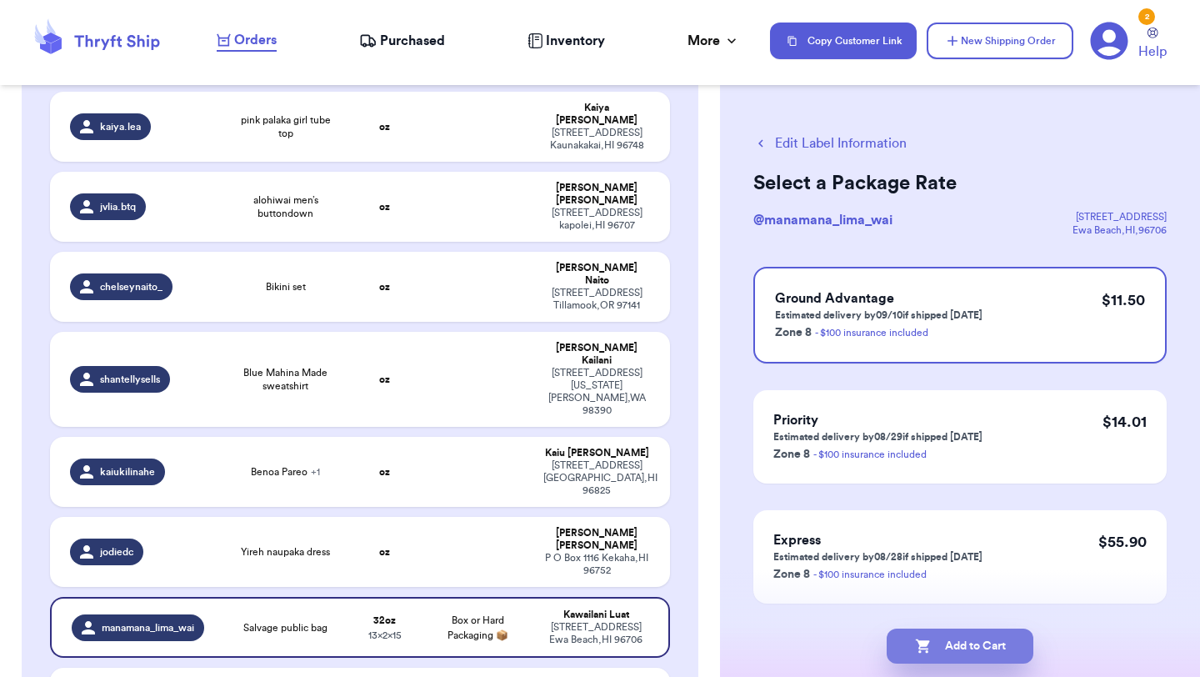
click at [986, 647] on button "Add to Cart" at bounding box center [959, 645] width 147 height 35
checkbox input "true"
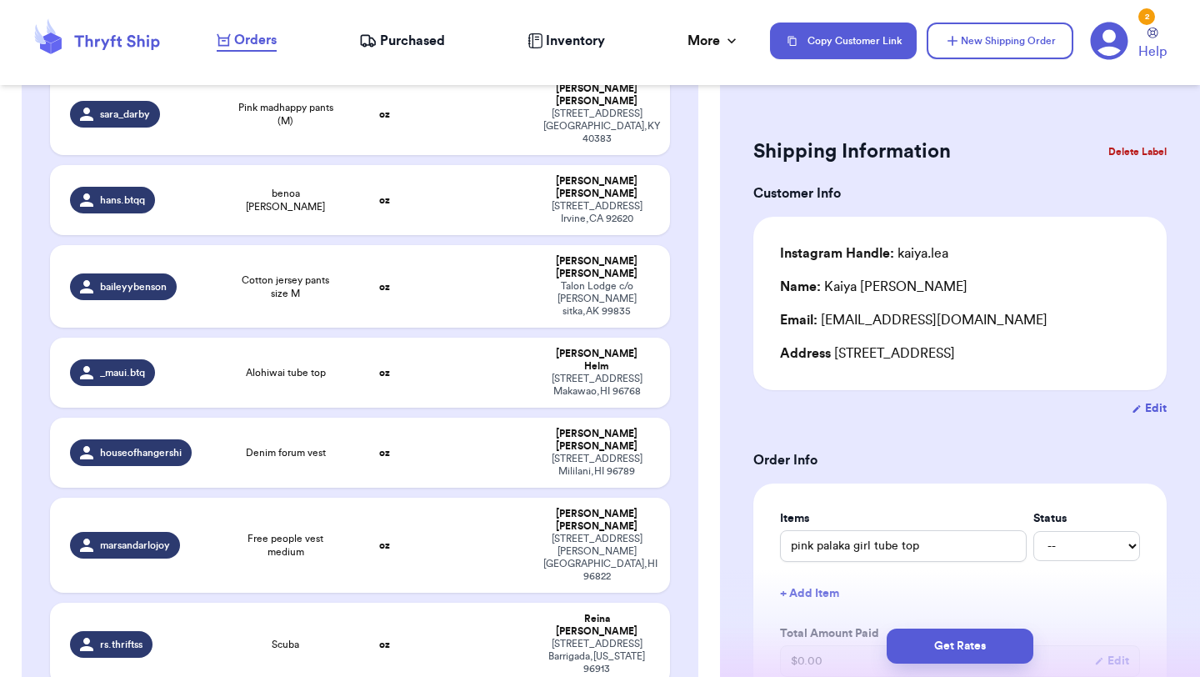
scroll to position [2174, 0]
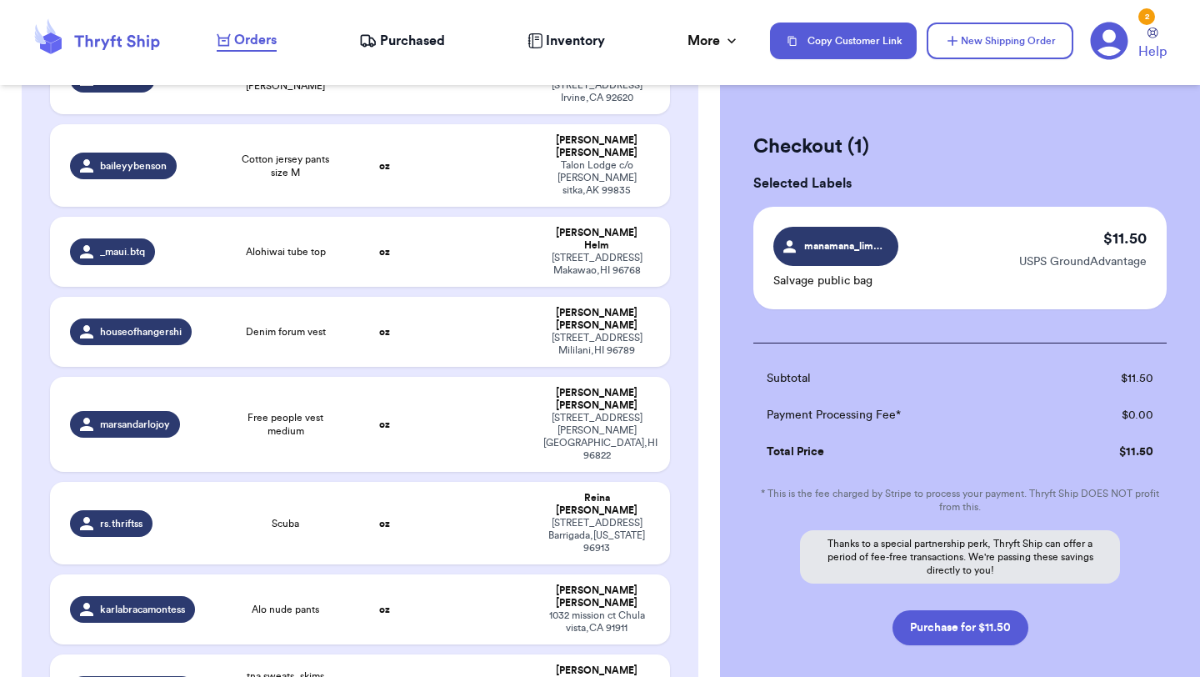
scroll to position [2170, 0]
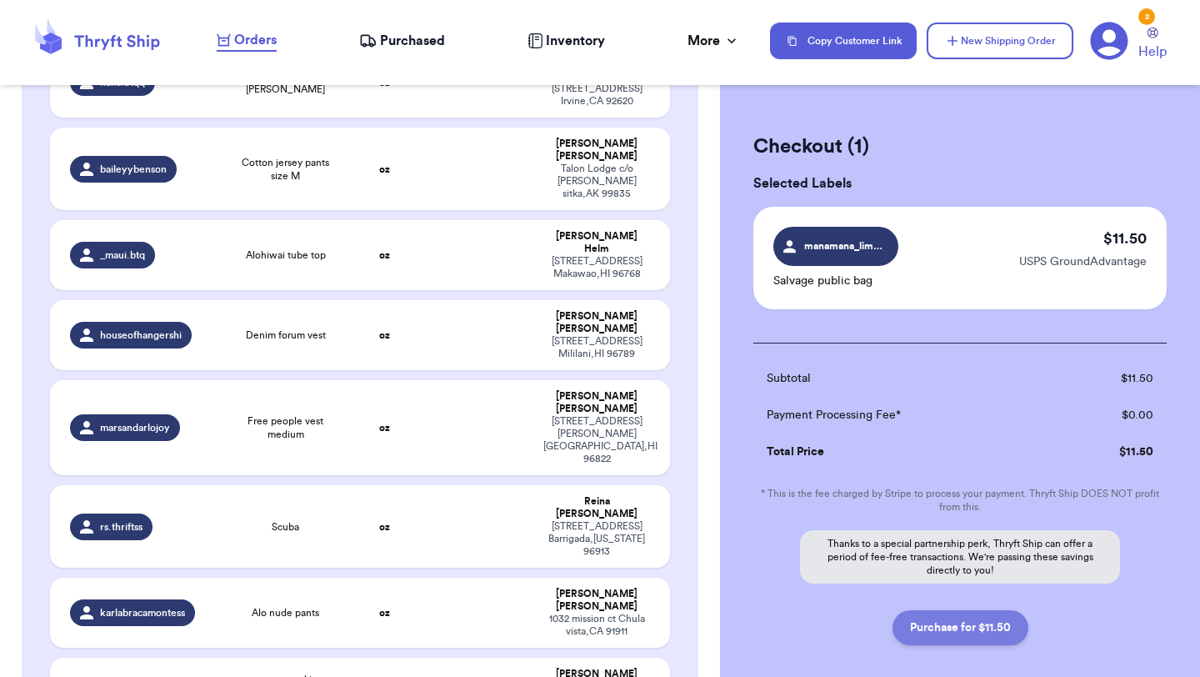
click at [959, 632] on button "Purchase for $11.50" at bounding box center [960, 627] width 136 height 35
checkbox input "false"
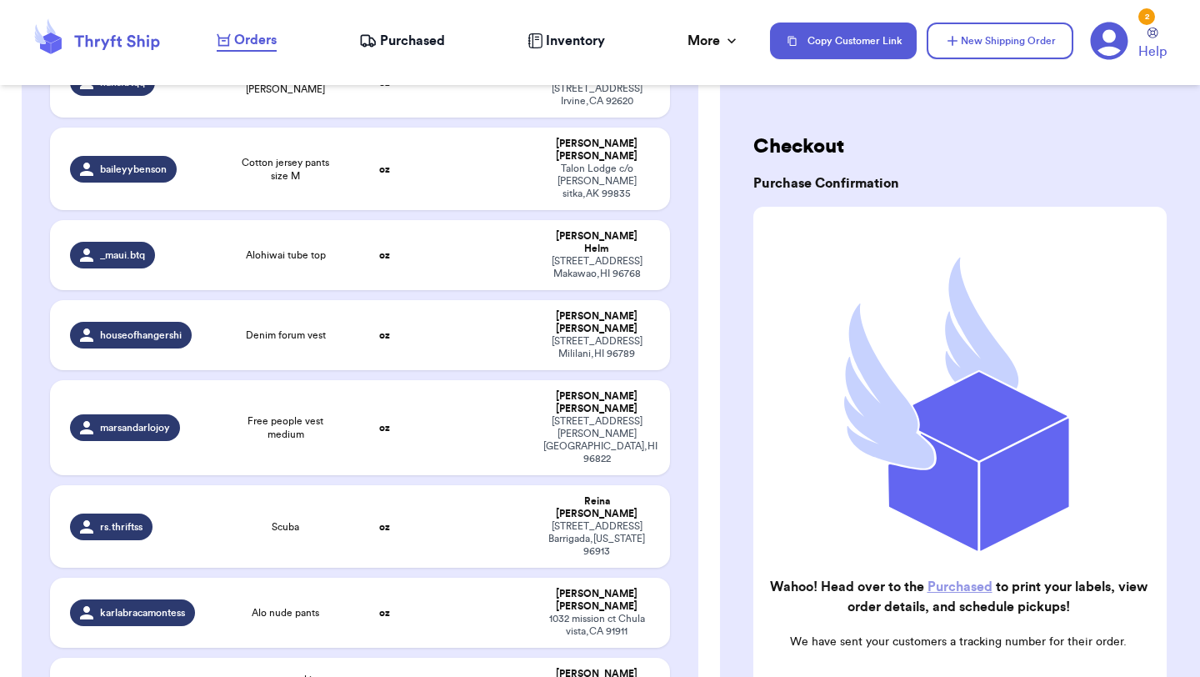
checkbox input "true"
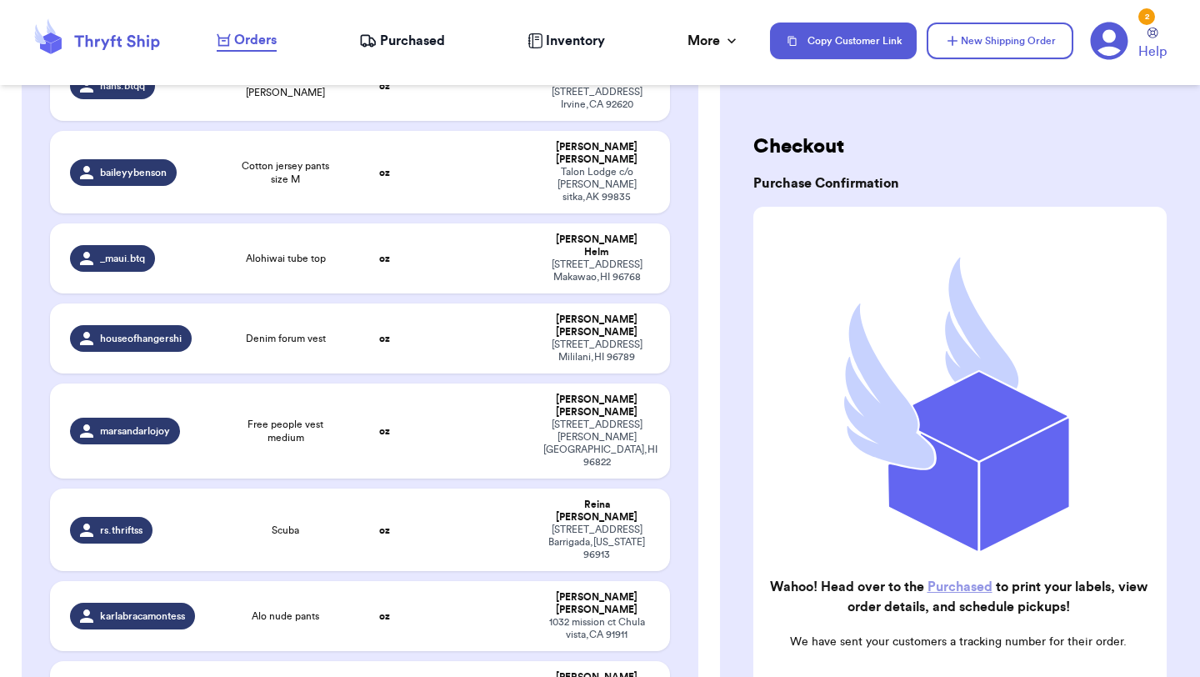
click at [405, 42] on span "Purchased" at bounding box center [412, 41] width 65 height 20
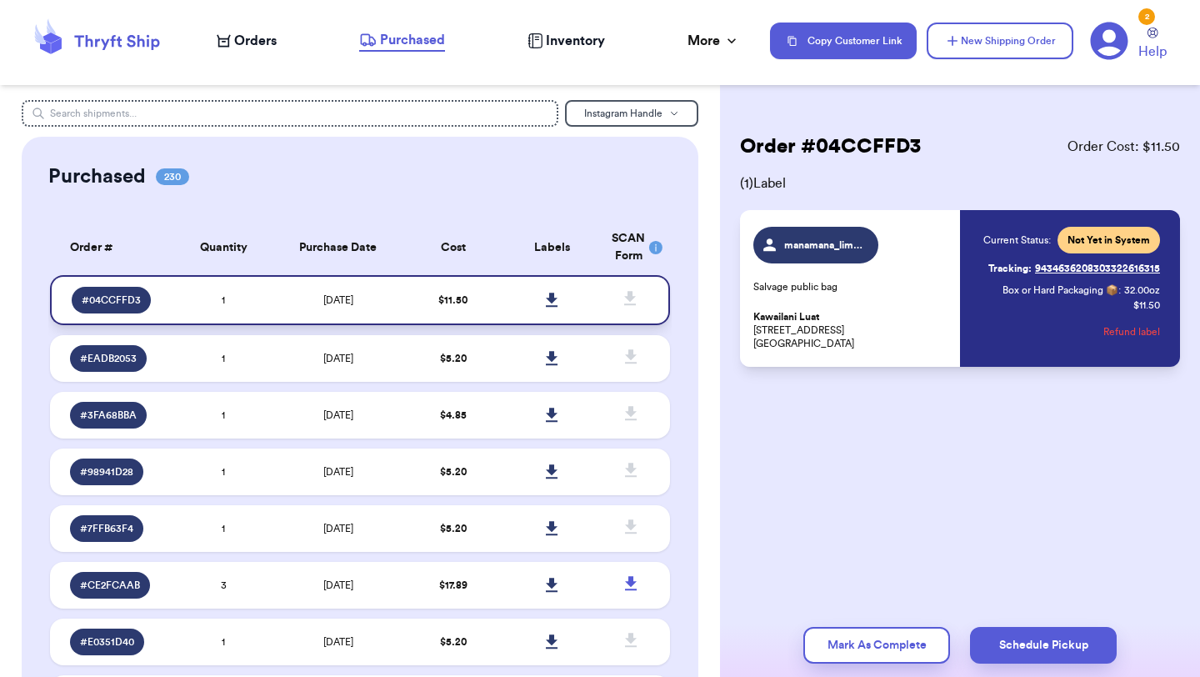
click at [547, 298] on icon at bounding box center [552, 299] width 12 height 14
click at [267, 46] on span "Orders" at bounding box center [255, 41] width 42 height 20
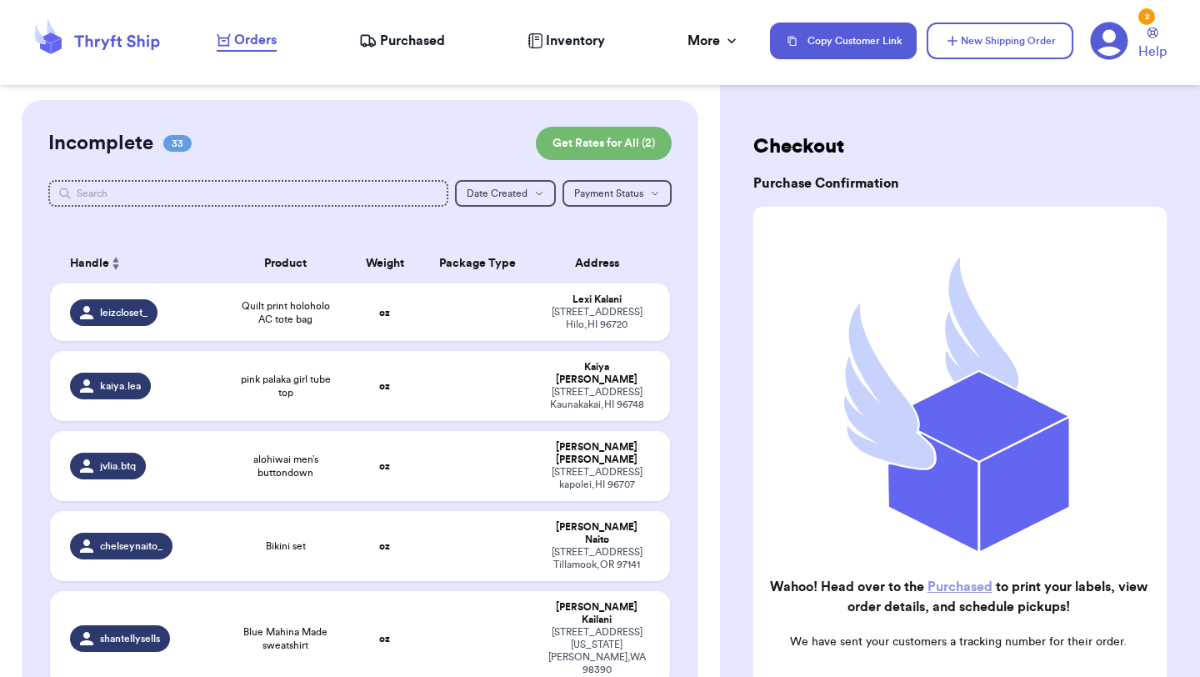
click at [226, 317] on td "Quilt print holoholo AC tote bag" at bounding box center [285, 311] width 124 height 57
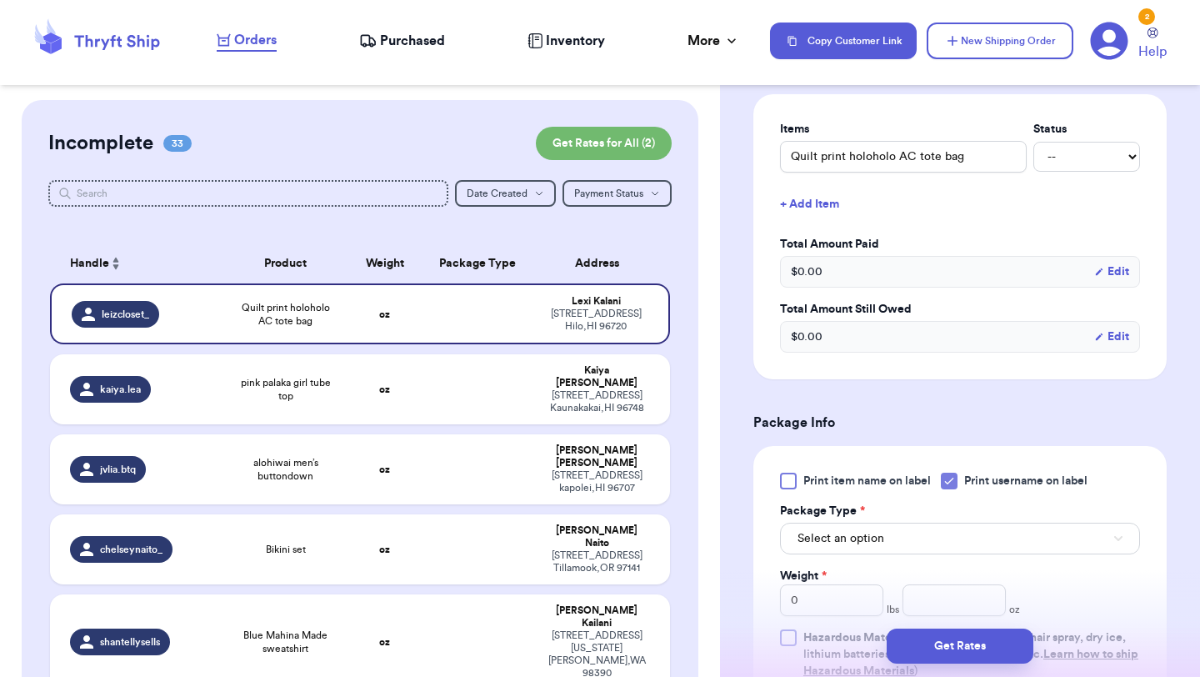
scroll to position [393, 0]
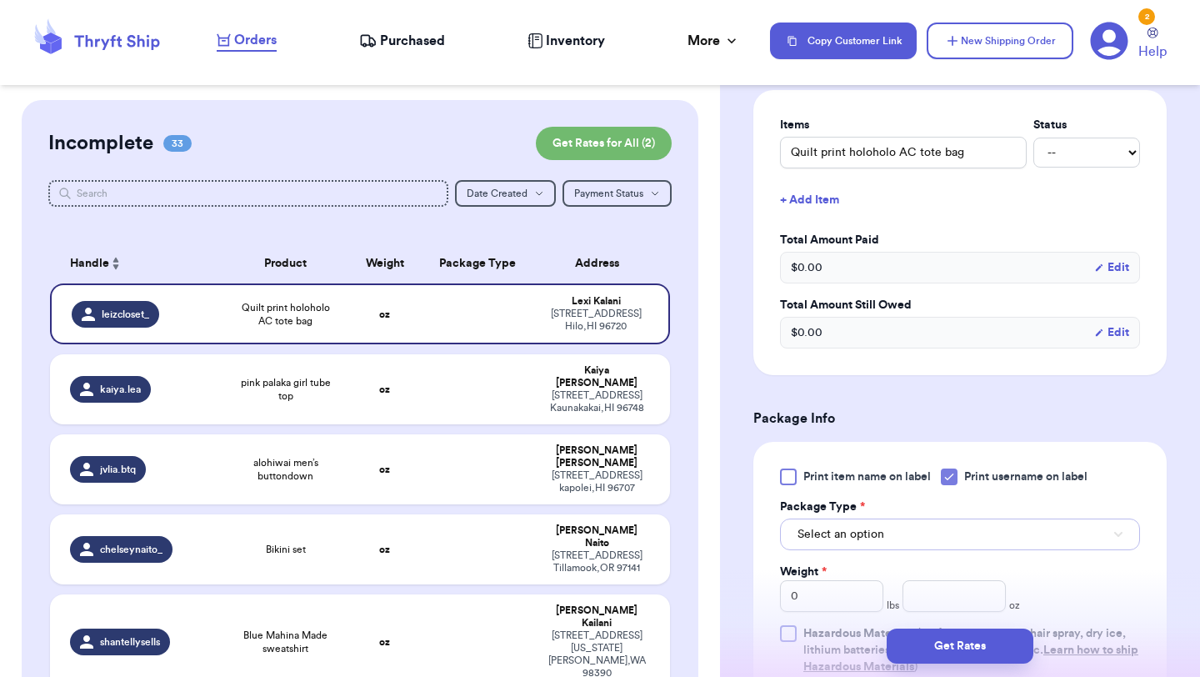
click at [896, 522] on button "Select an option" at bounding box center [960, 534] width 360 height 32
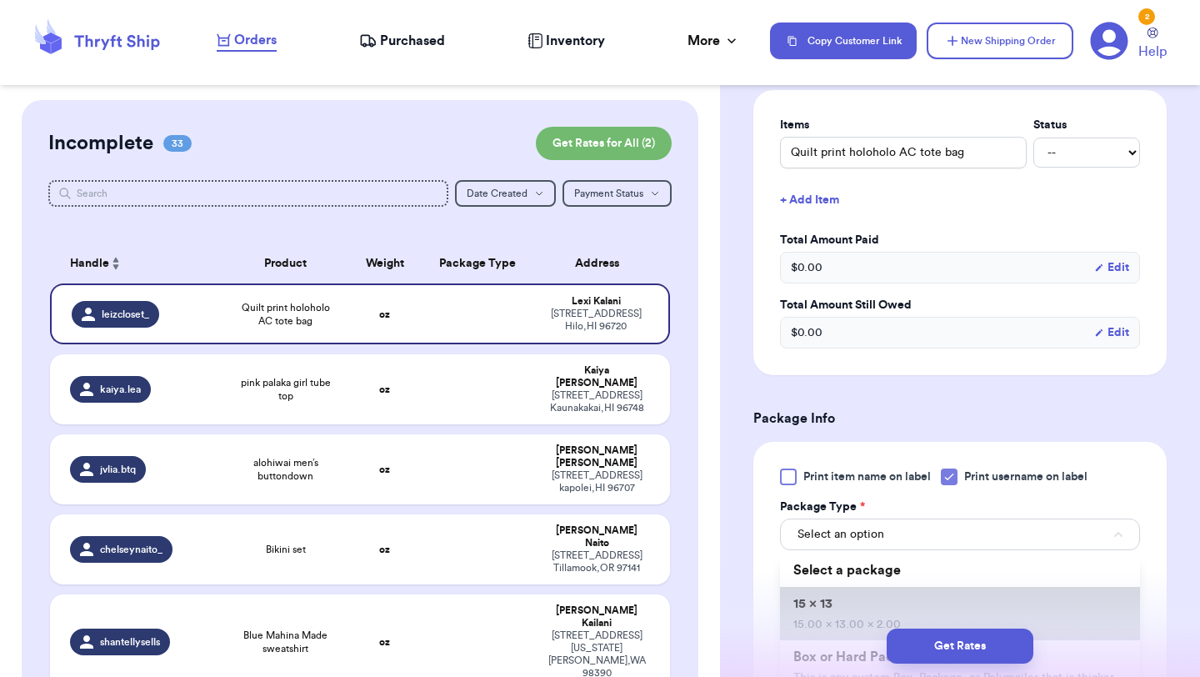
click at [862, 600] on li "15 x 13 15.00 x 13.00 x 2.00" at bounding box center [960, 613] width 360 height 53
type input "15"
type input "13"
type input "2"
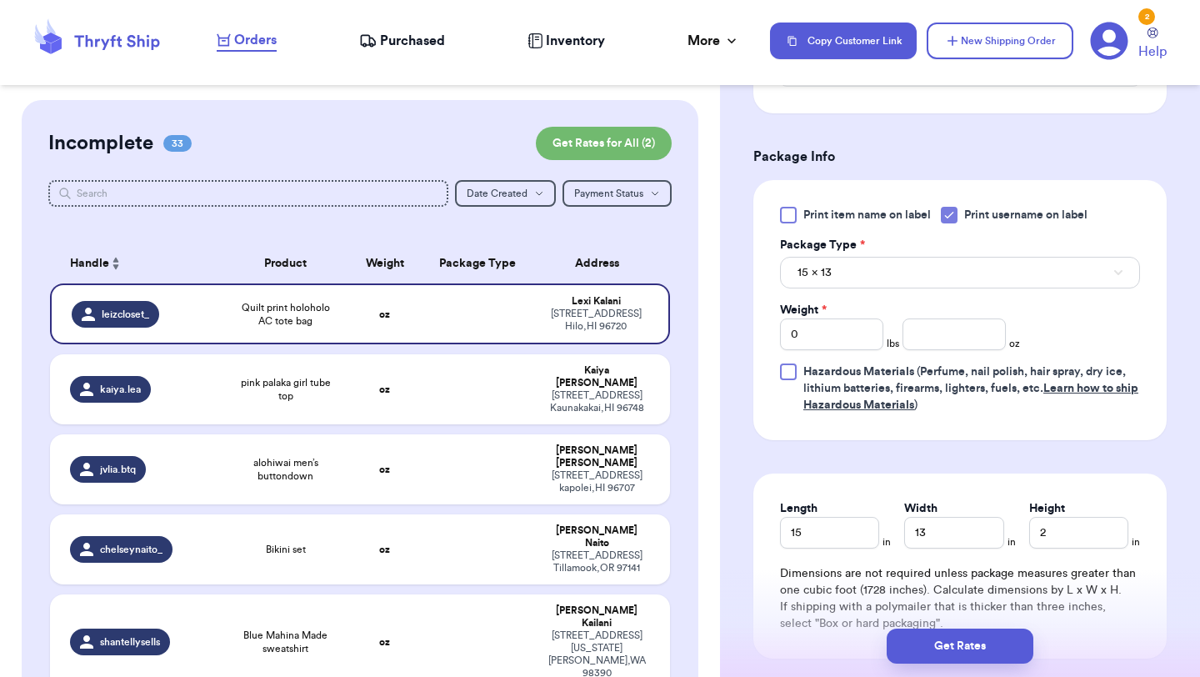
scroll to position [657, 0]
click at [956, 339] on input "number" at bounding box center [953, 333] width 103 height 32
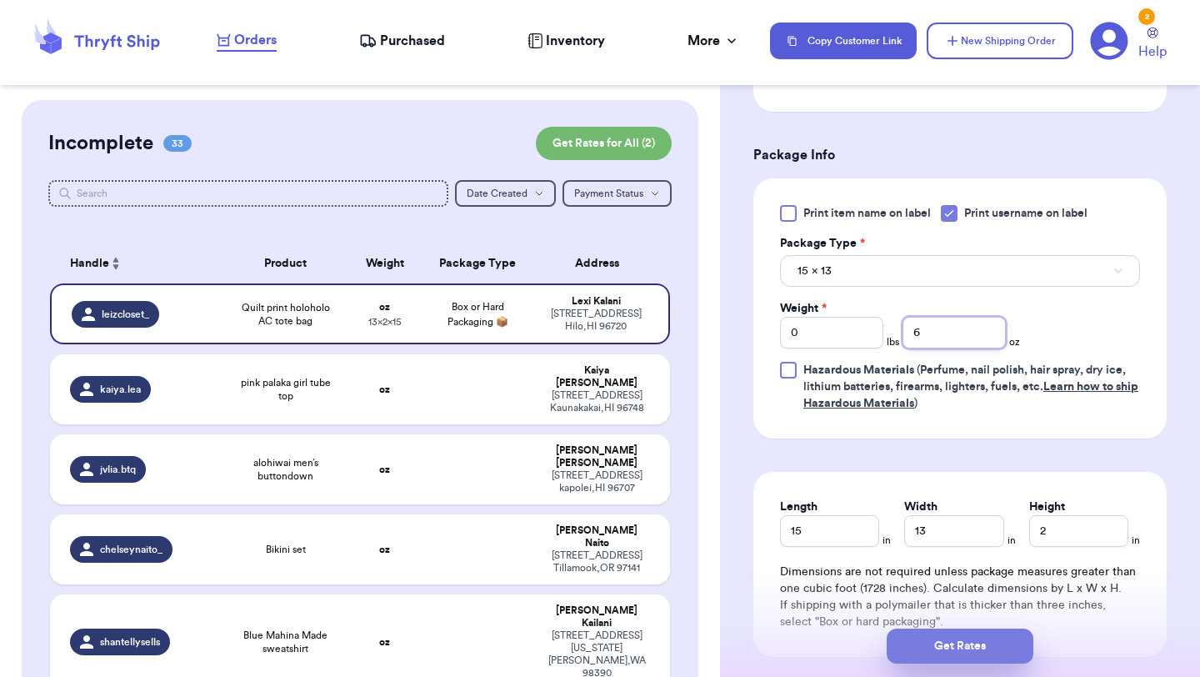
type input "6"
click at [956, 636] on button "Get Rates" at bounding box center [959, 645] width 147 height 35
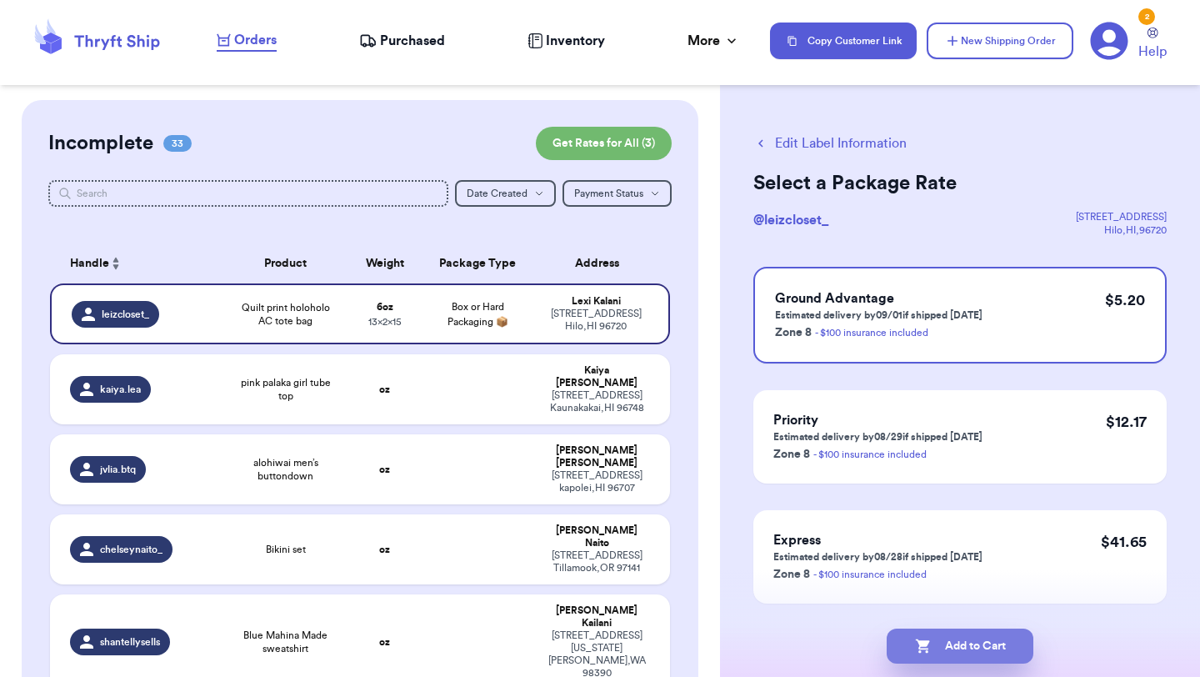
click at [939, 642] on button "Add to Cart" at bounding box center [959, 645] width 147 height 35
checkbox input "true"
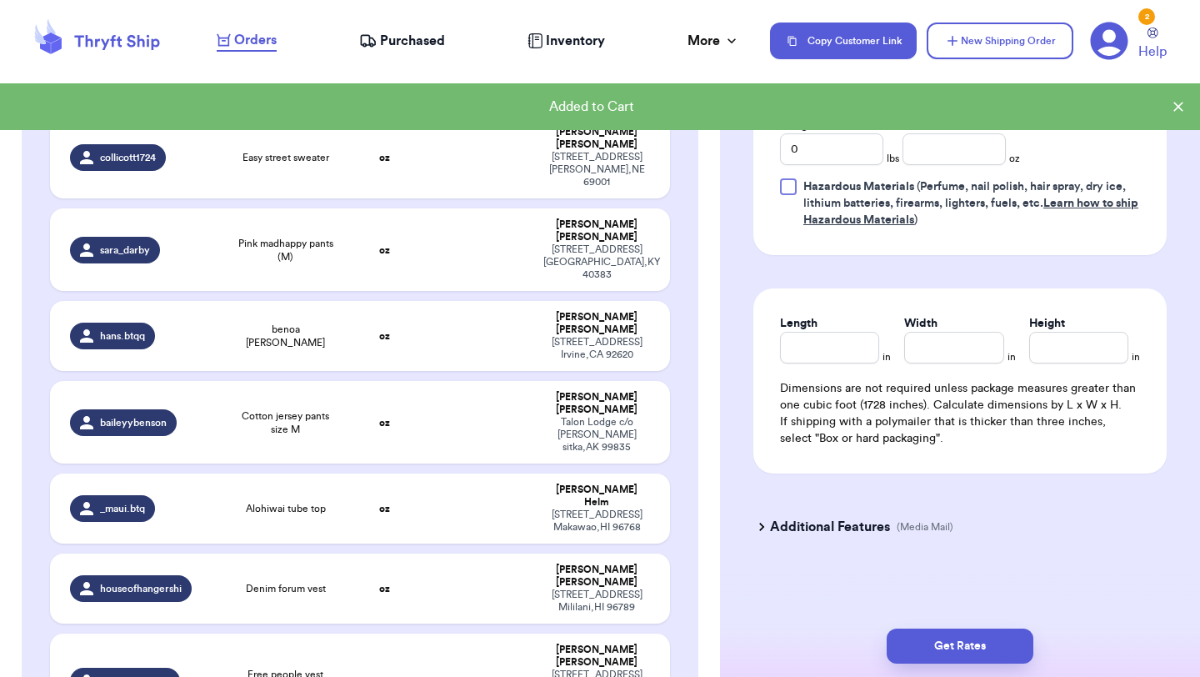
scroll to position [2174, 0]
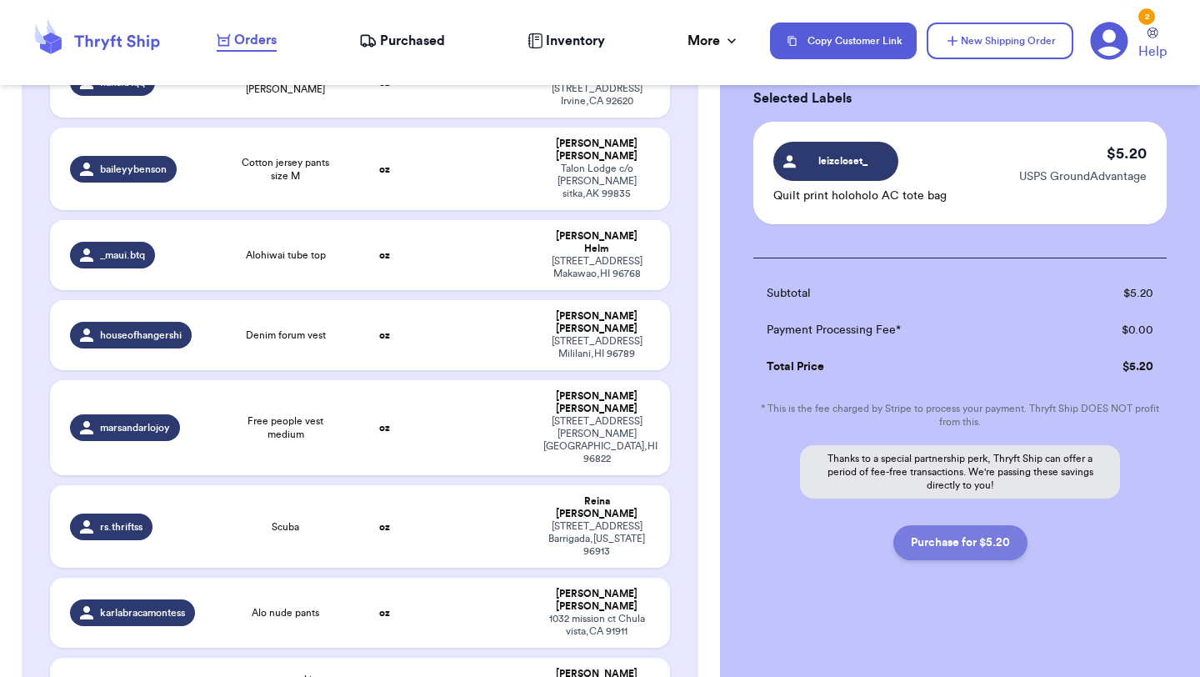
click at [968, 546] on button "Purchase for $5.20" at bounding box center [960, 542] width 134 height 35
checkbox input "false"
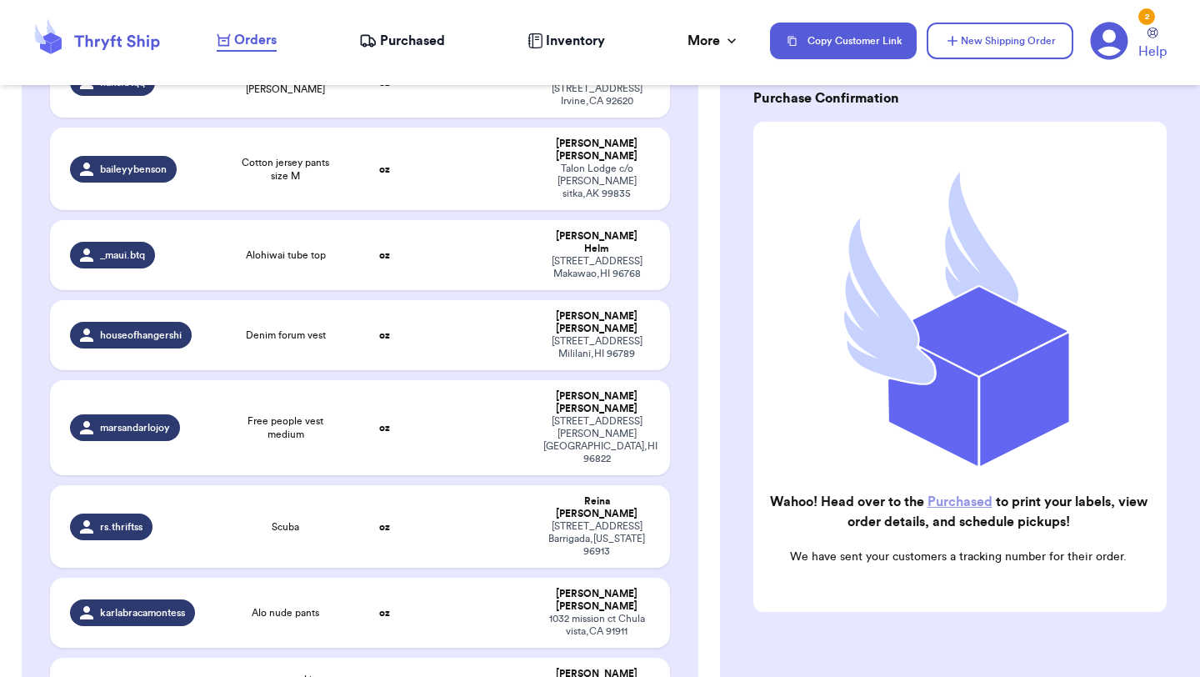
checkbox input "true"
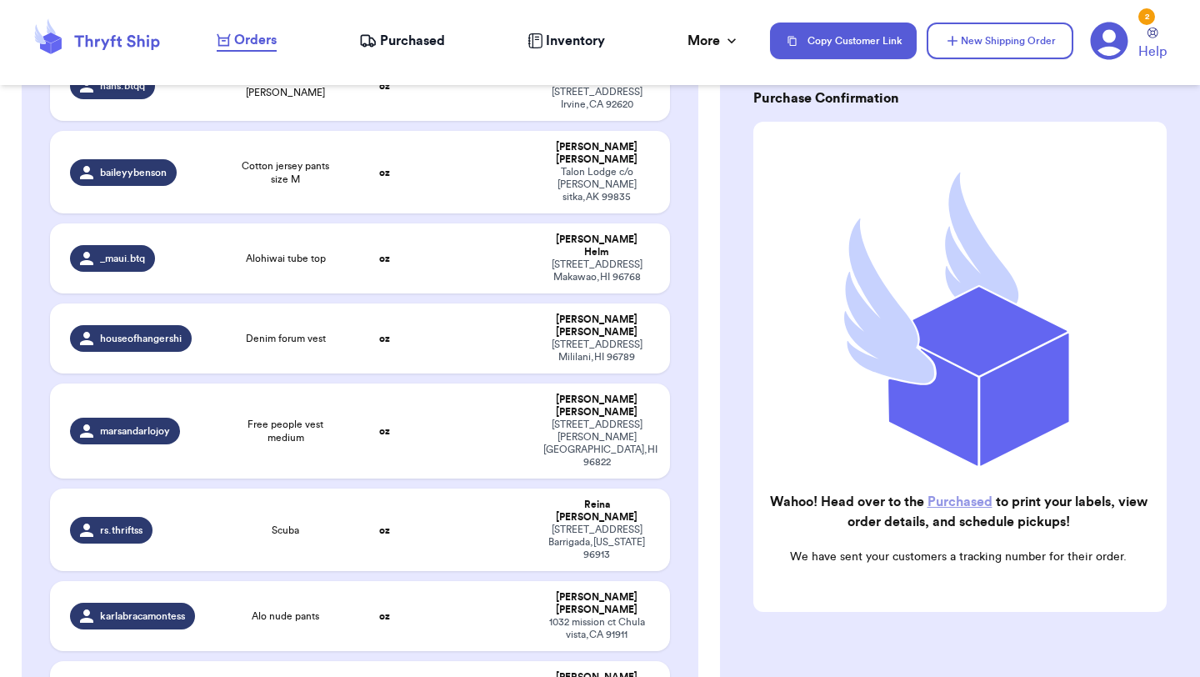
click at [417, 42] on span "Purchased" at bounding box center [412, 41] width 65 height 20
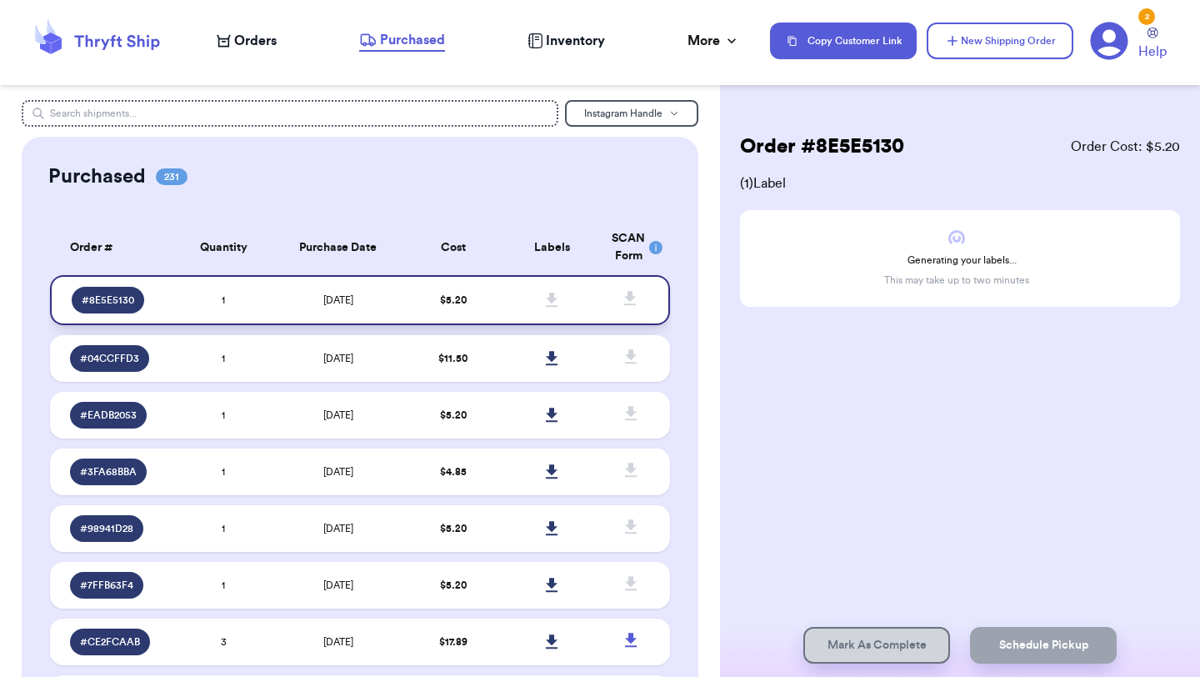
click at [297, 297] on td "8/26/2025" at bounding box center [338, 300] width 130 height 50
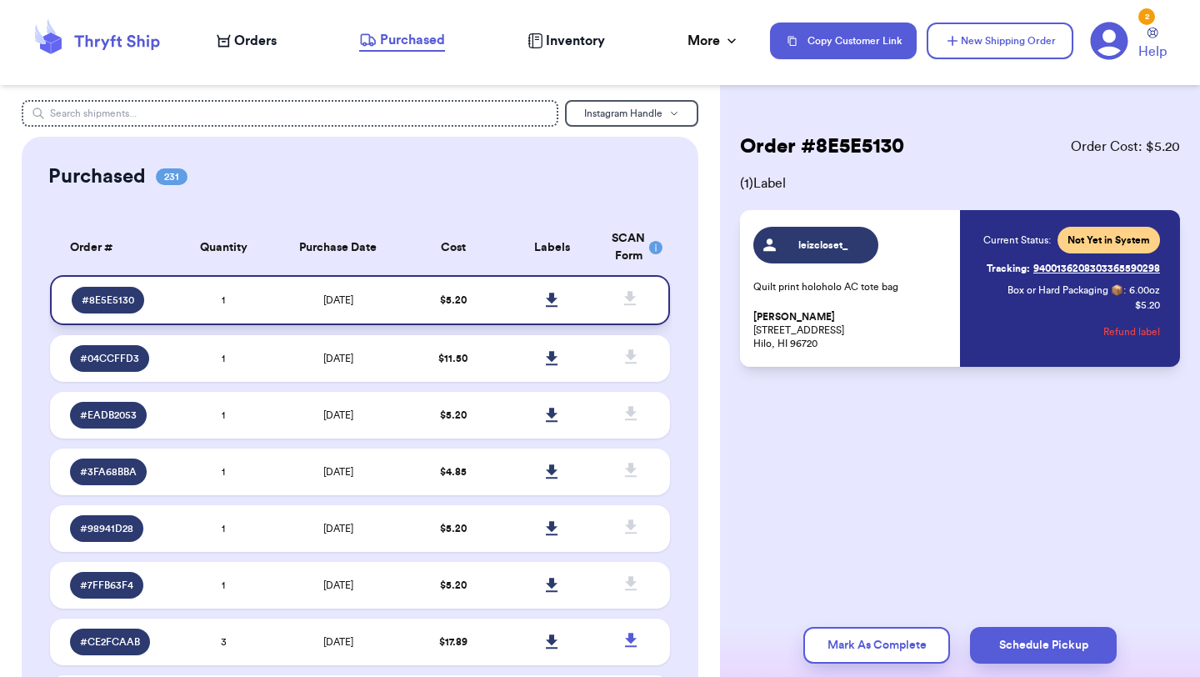
click at [553, 297] on icon at bounding box center [552, 299] width 12 height 14
click at [254, 34] on span "Orders" at bounding box center [255, 41] width 42 height 20
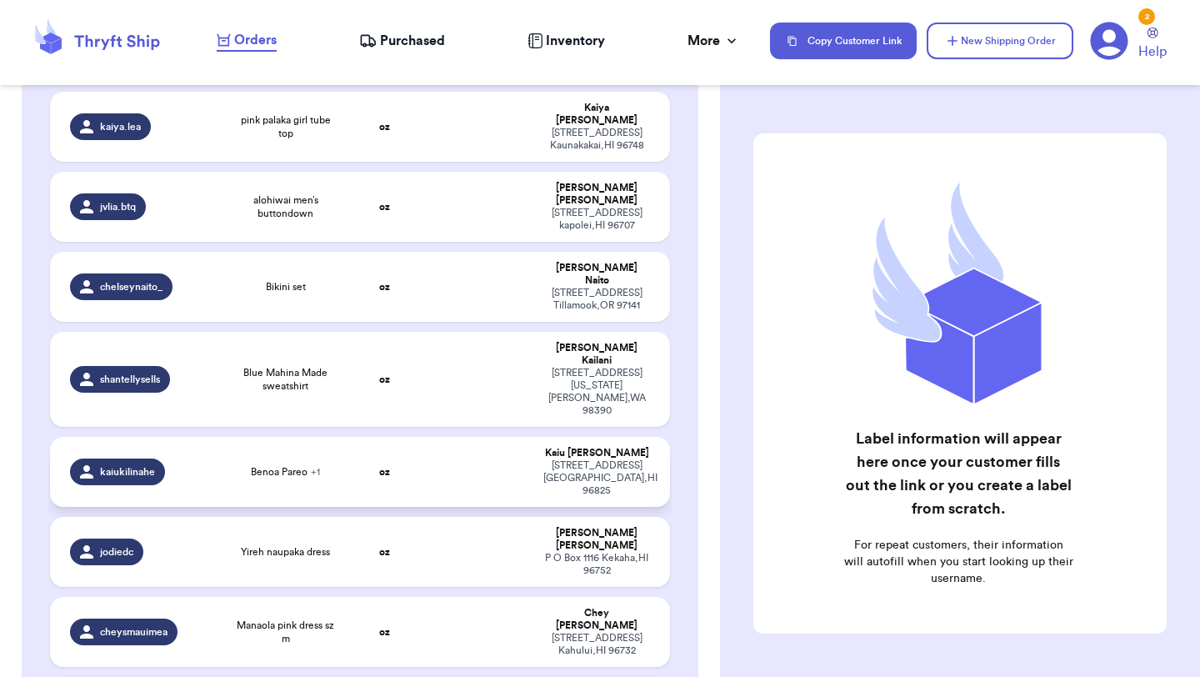
scroll to position [197, 0]
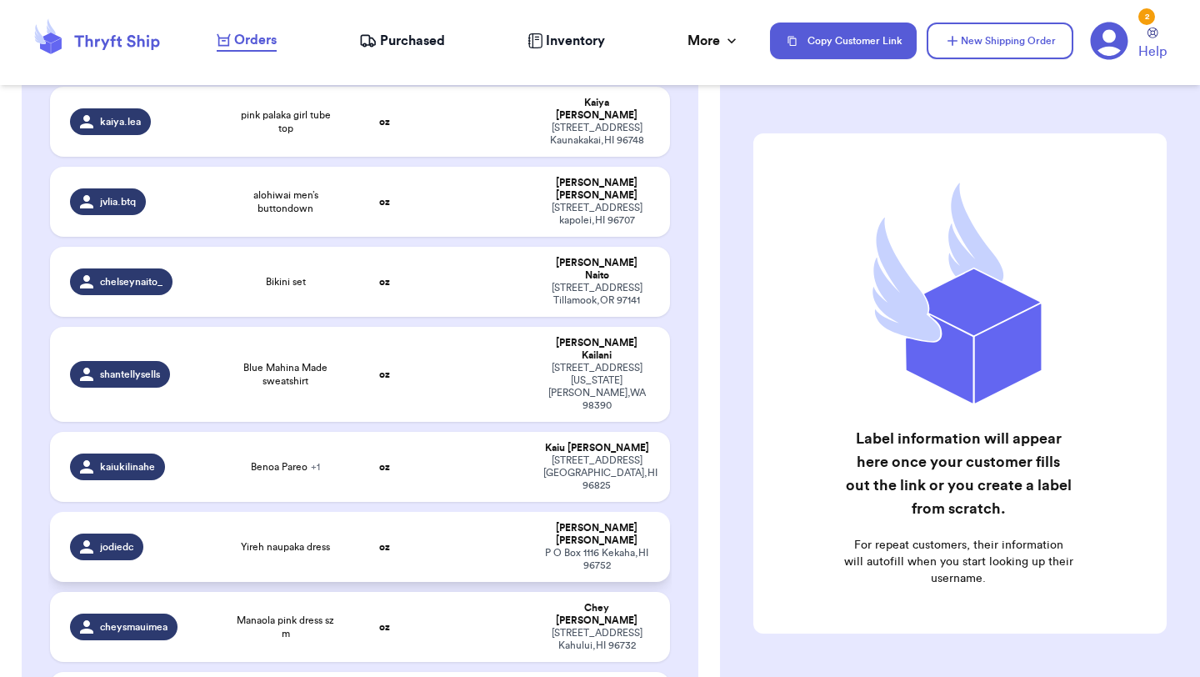
click at [190, 512] on td "jodiedc" at bounding box center [136, 547] width 173 height 70
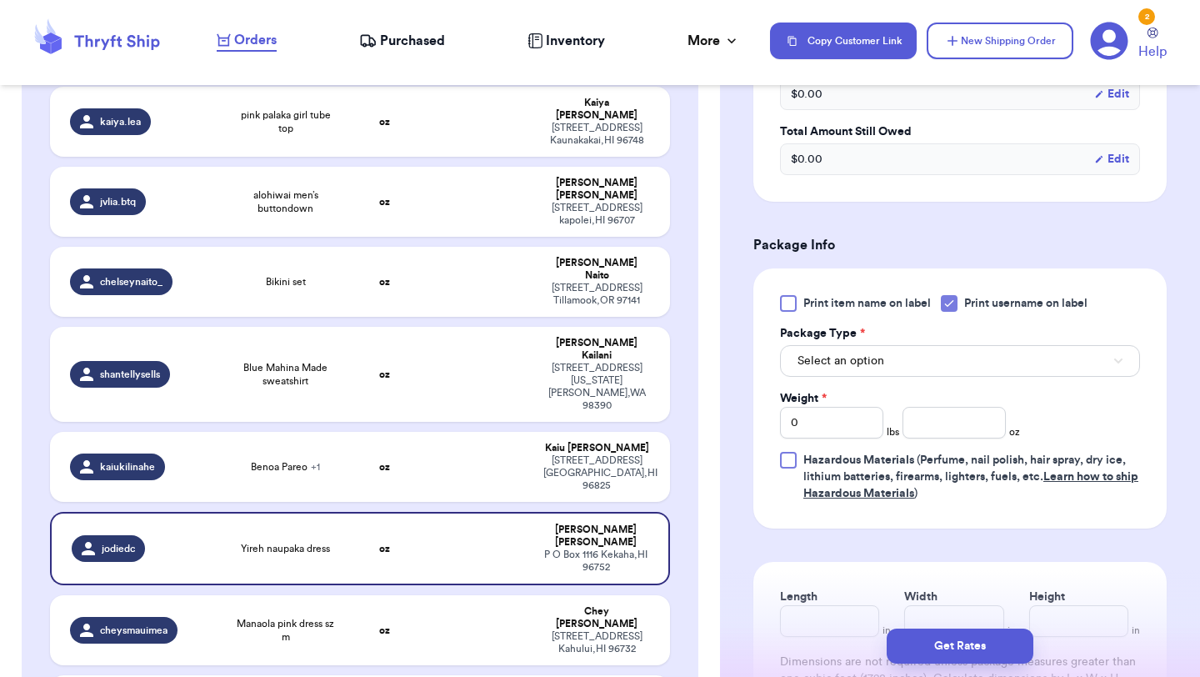
scroll to position [570, 0]
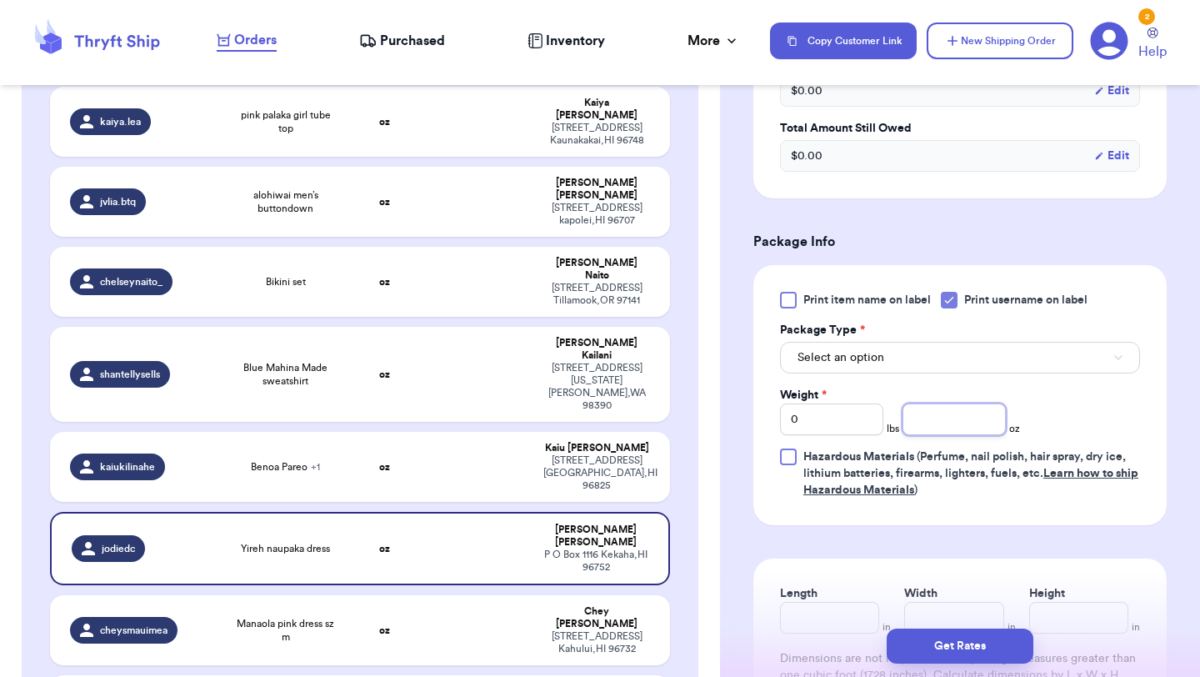
click at [922, 432] on input "number" at bounding box center [953, 419] width 103 height 32
type input "5"
type input "6"
click at [922, 354] on button "Select an option" at bounding box center [960, 358] width 360 height 32
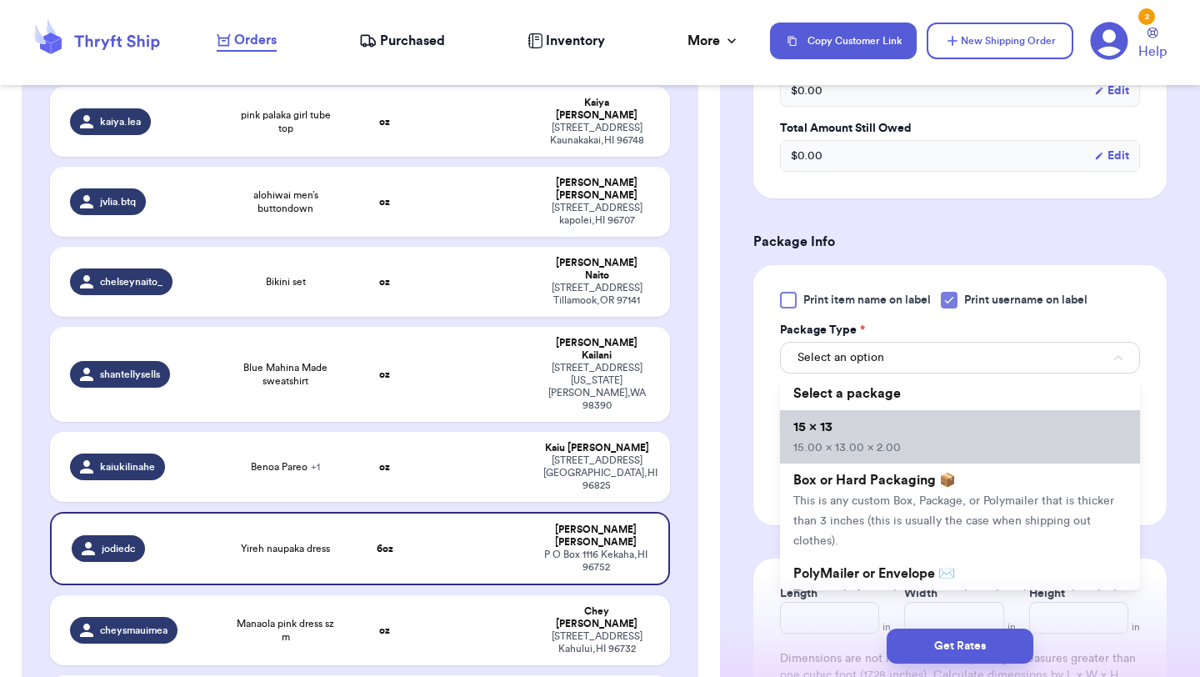
click at [886, 462] on li "15 x 13 15.00 x 13.00 x 2.00" at bounding box center [960, 436] width 360 height 53
type input "15"
type input "13"
type input "2"
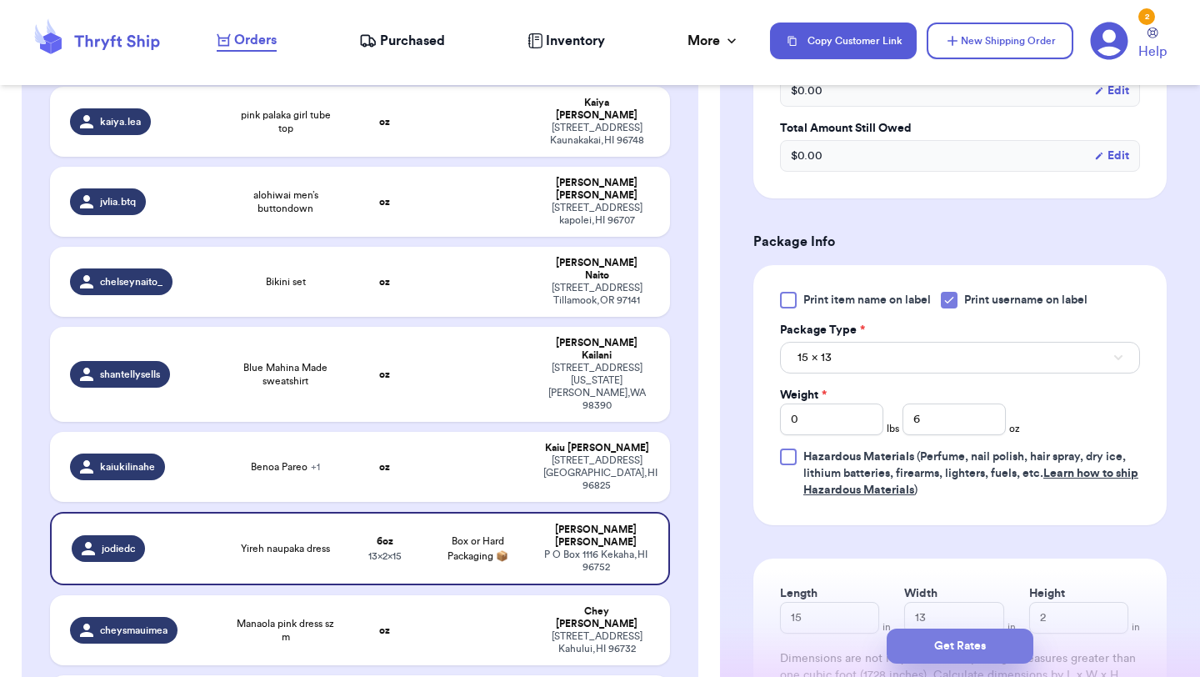
click at [965, 657] on button "Get Rates" at bounding box center [959, 645] width 147 height 35
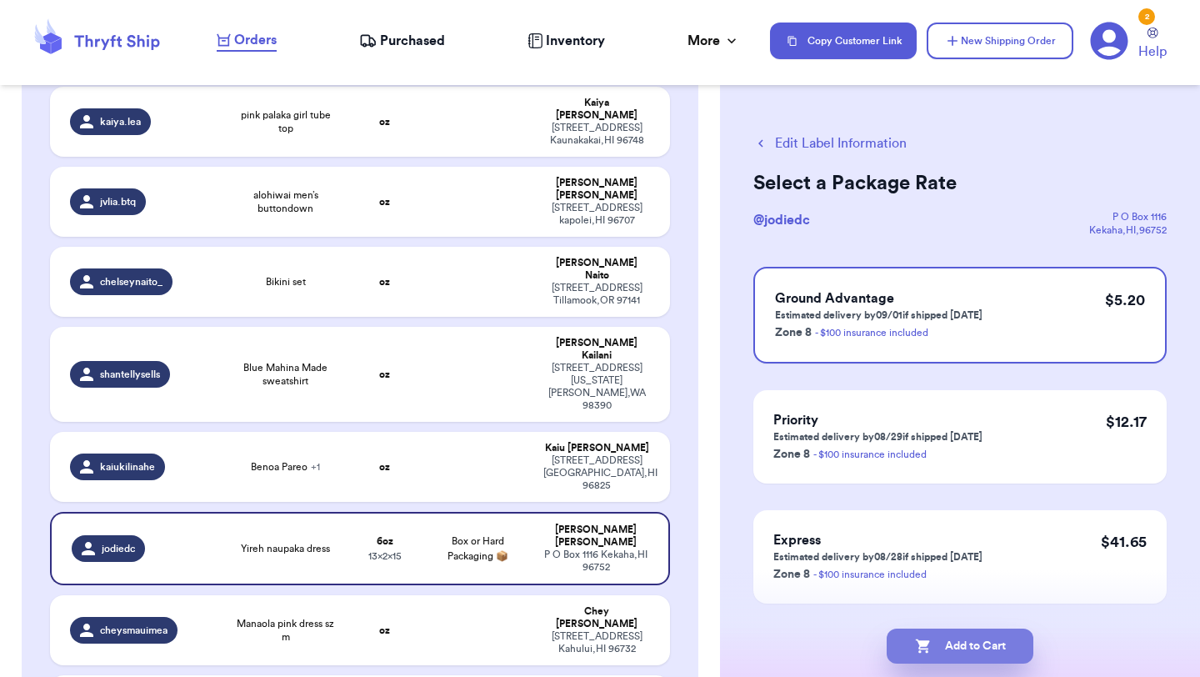
click at [956, 646] on button "Add to Cart" at bounding box center [959, 645] width 147 height 35
checkbox input "true"
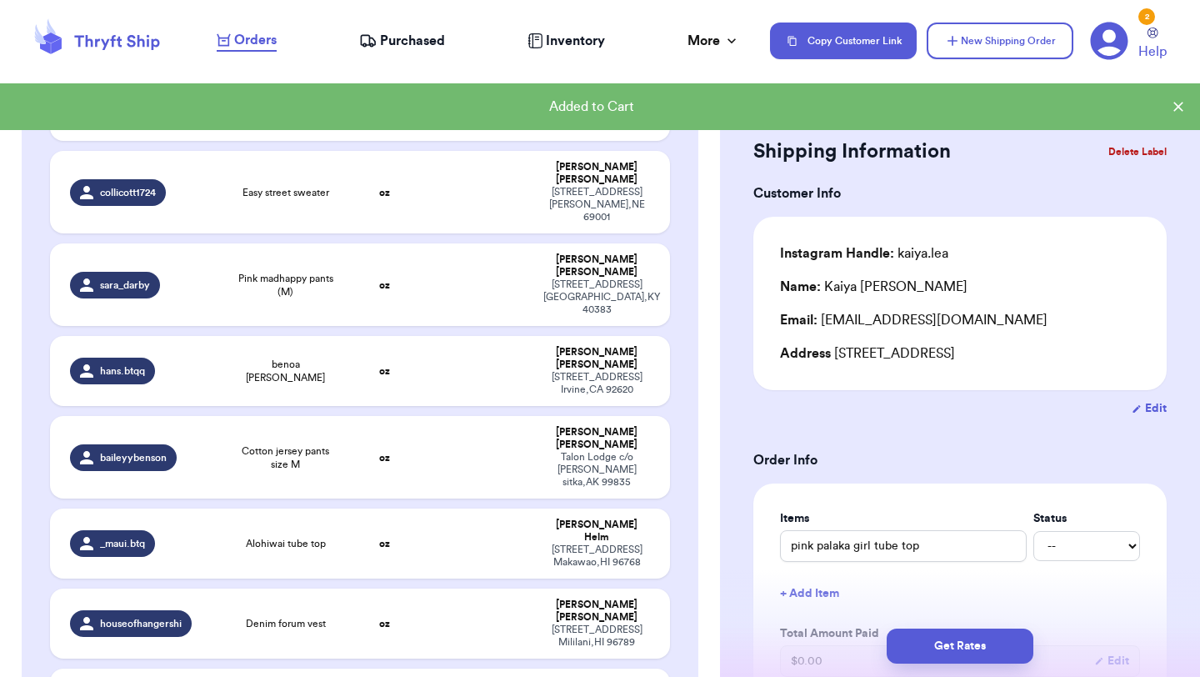
scroll to position [2106, 0]
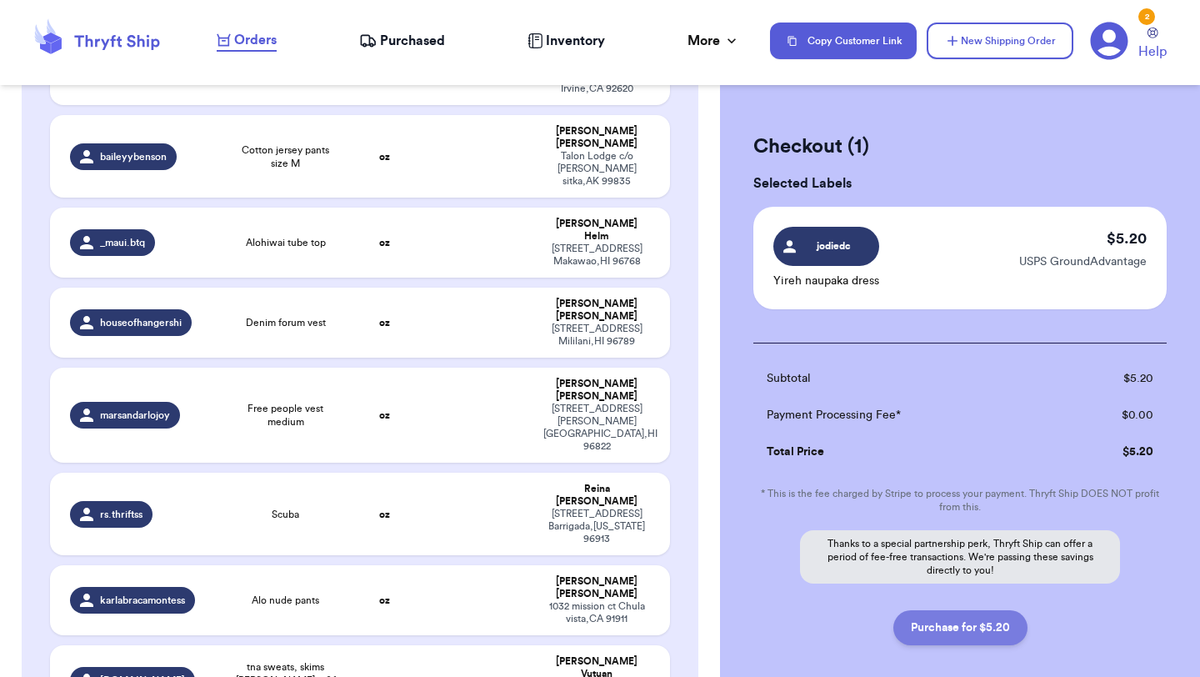
click at [944, 627] on button "Purchase for $5.20" at bounding box center [960, 627] width 134 height 35
checkbox input "false"
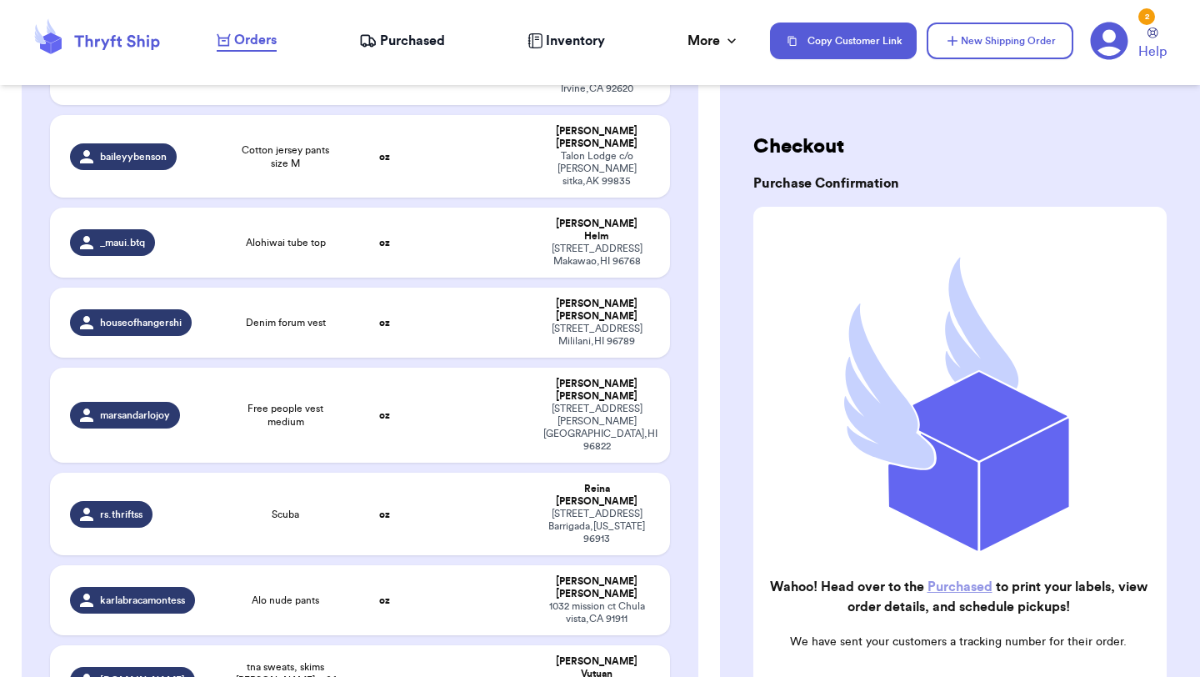
checkbox input "true"
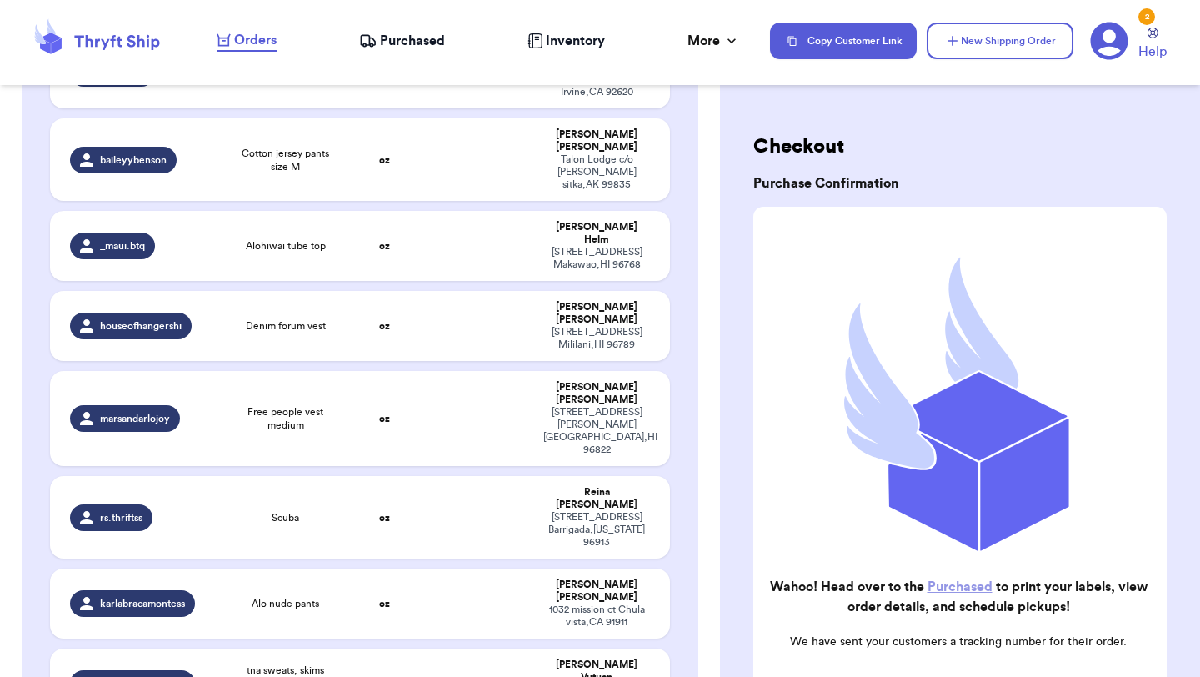
click at [415, 38] on span "Purchased" at bounding box center [412, 41] width 65 height 20
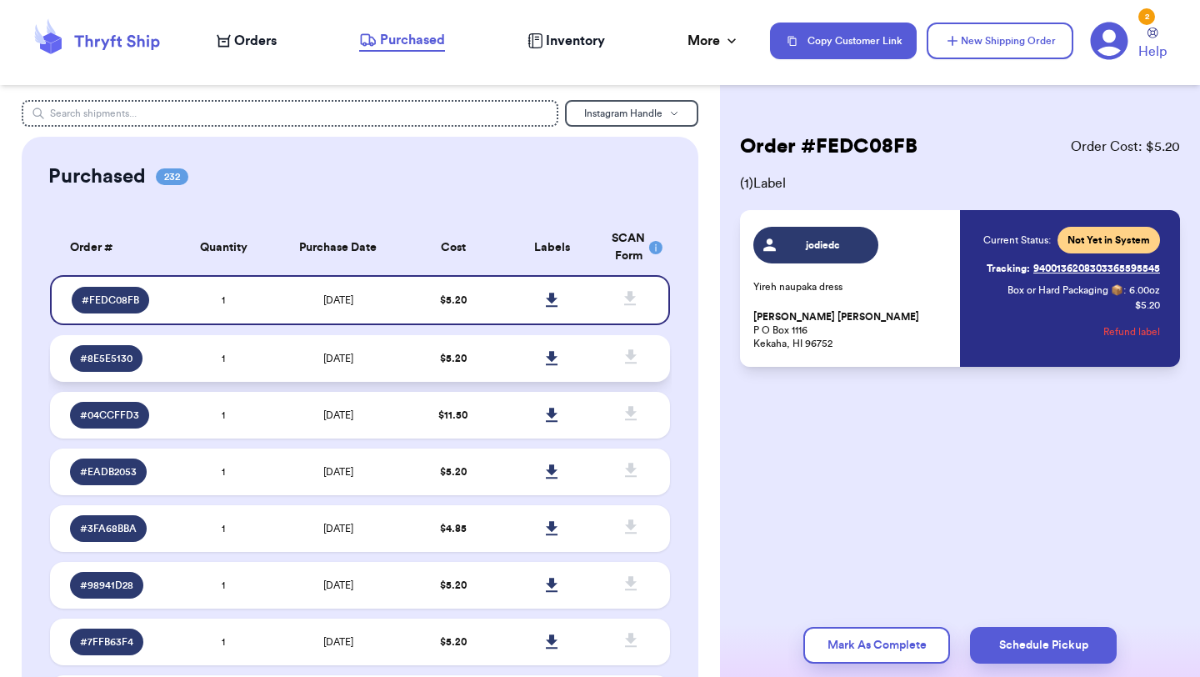
click at [492, 357] on td "$ 5.20" at bounding box center [452, 358] width 99 height 47
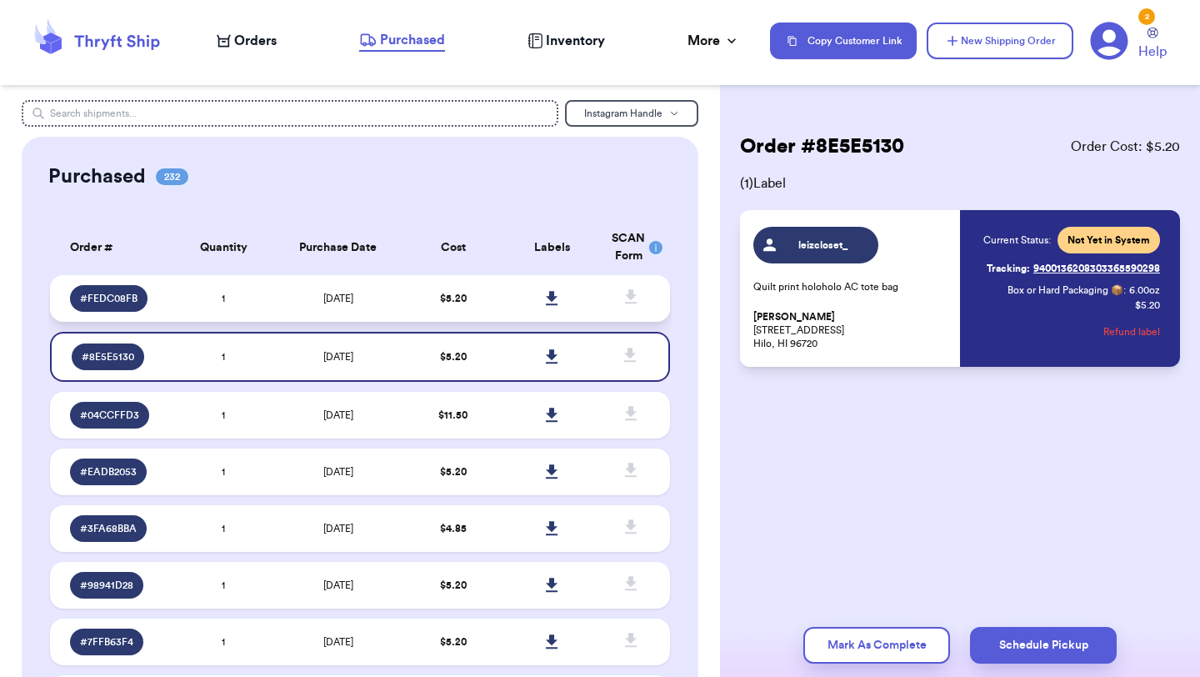
click at [499, 302] on td "$ 5.20" at bounding box center [452, 298] width 99 height 47
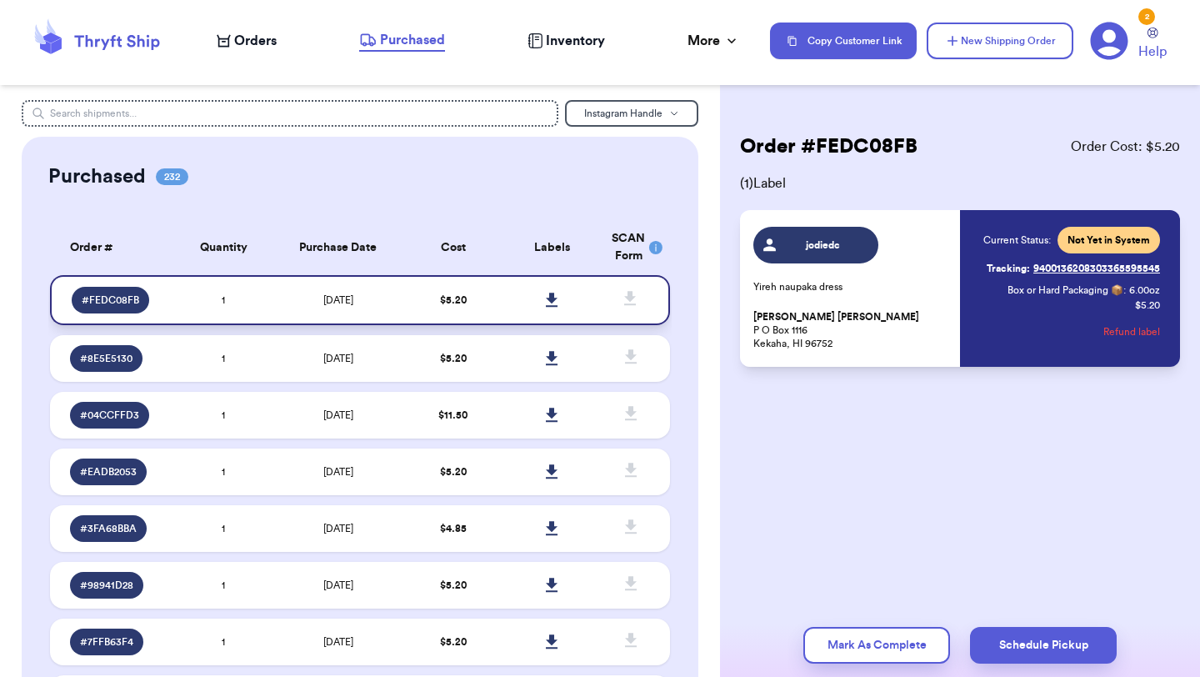
click at [552, 298] on icon at bounding box center [552, 299] width 12 height 14
